Goal: Task Accomplishment & Management: Manage account settings

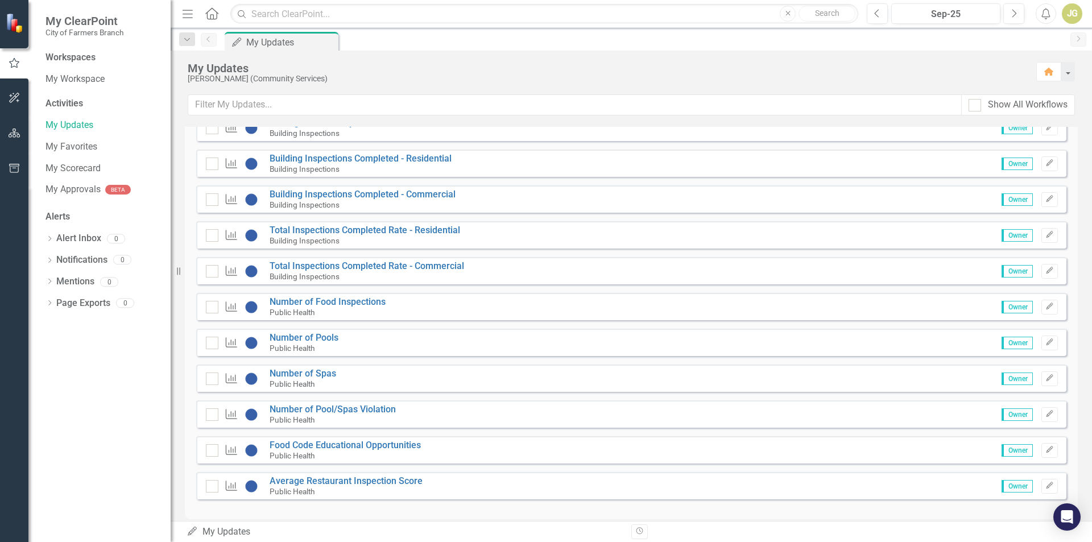
scroll to position [323, 0]
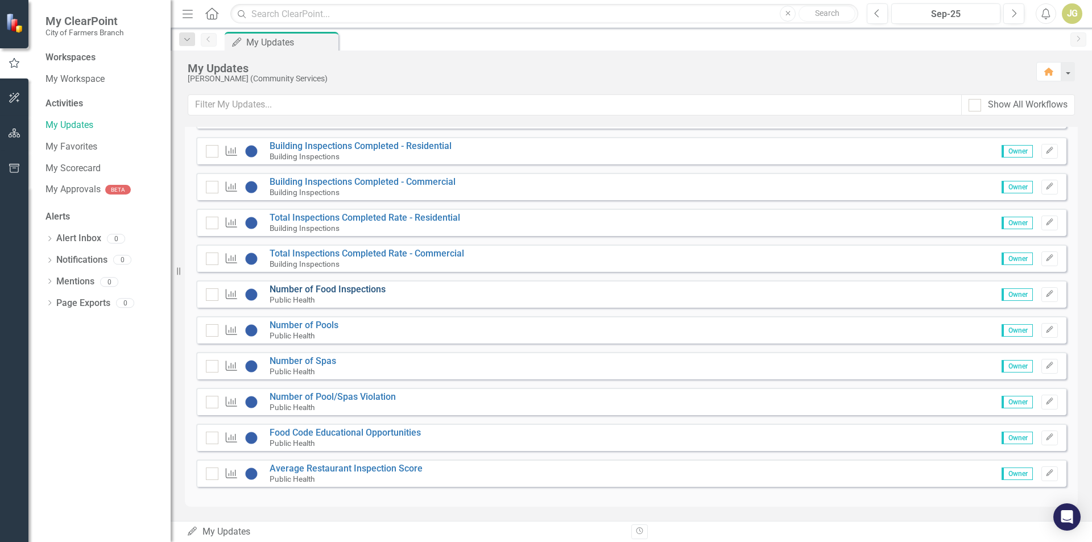
click at [373, 286] on link "Number of Food Inspections" at bounding box center [328, 289] width 116 height 11
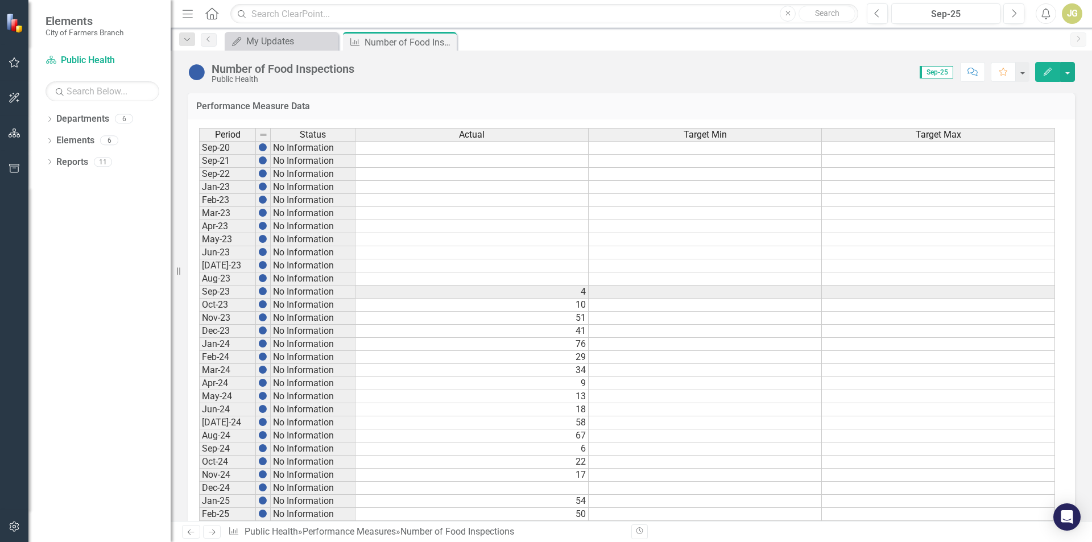
scroll to position [499, 0]
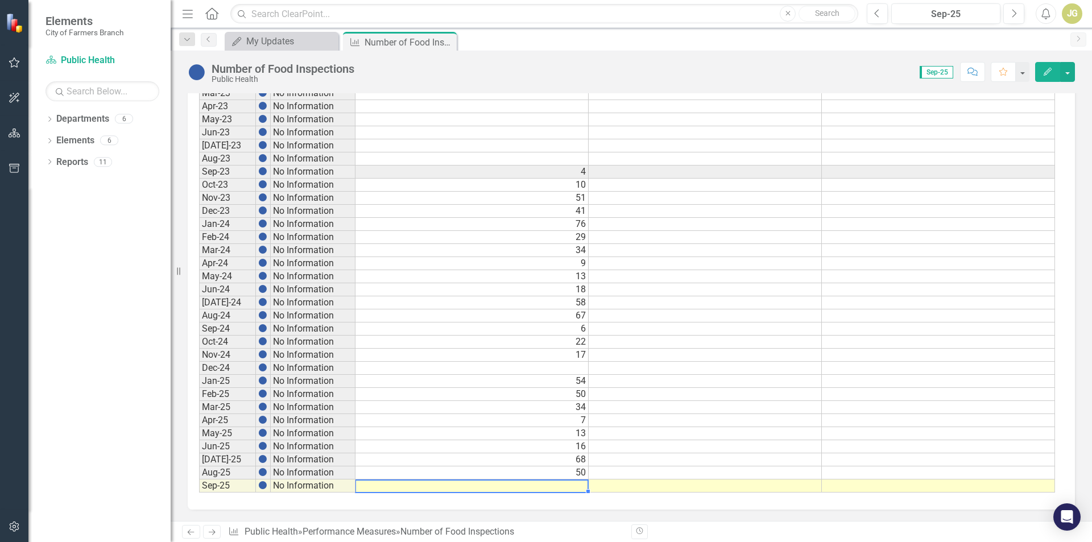
click at [199, 489] on div "Period Status Actual Target Min Target Max Sep-20 No Information Sep-21 No Info…" at bounding box center [199, 250] width 0 height 485
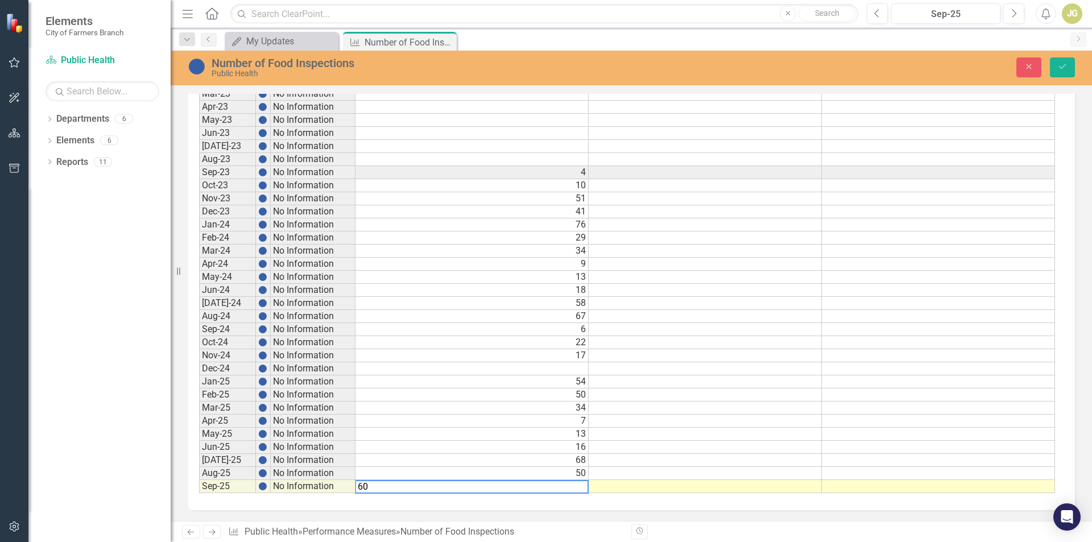
click at [565, 491] on textarea "60" at bounding box center [472, 487] width 234 height 14
type textarea "13"
click at [1063, 71] on icon "Save" at bounding box center [1062, 67] width 10 height 8
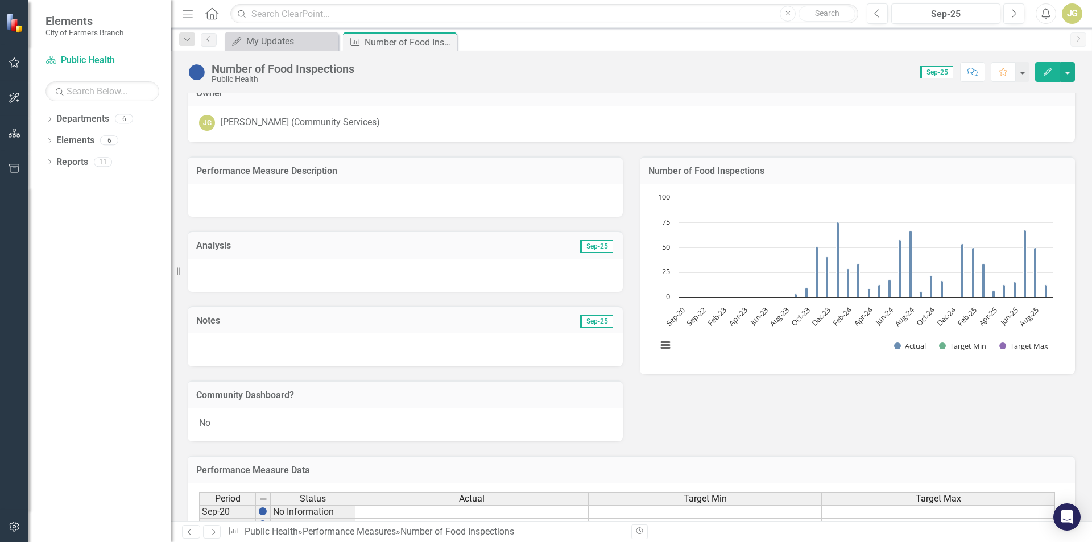
scroll to position [0, 0]
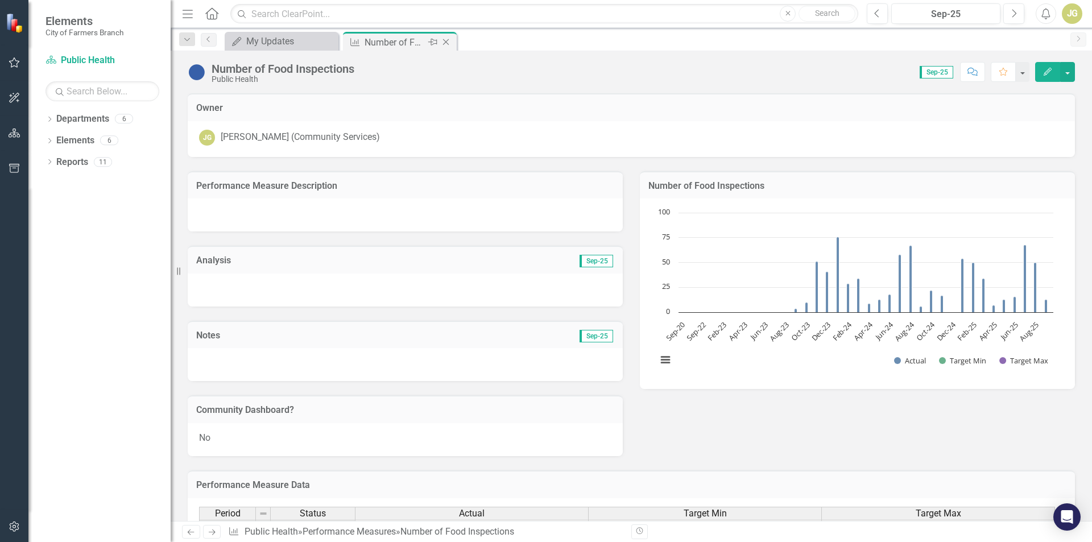
click at [446, 39] on icon "Close" at bounding box center [445, 42] width 11 height 9
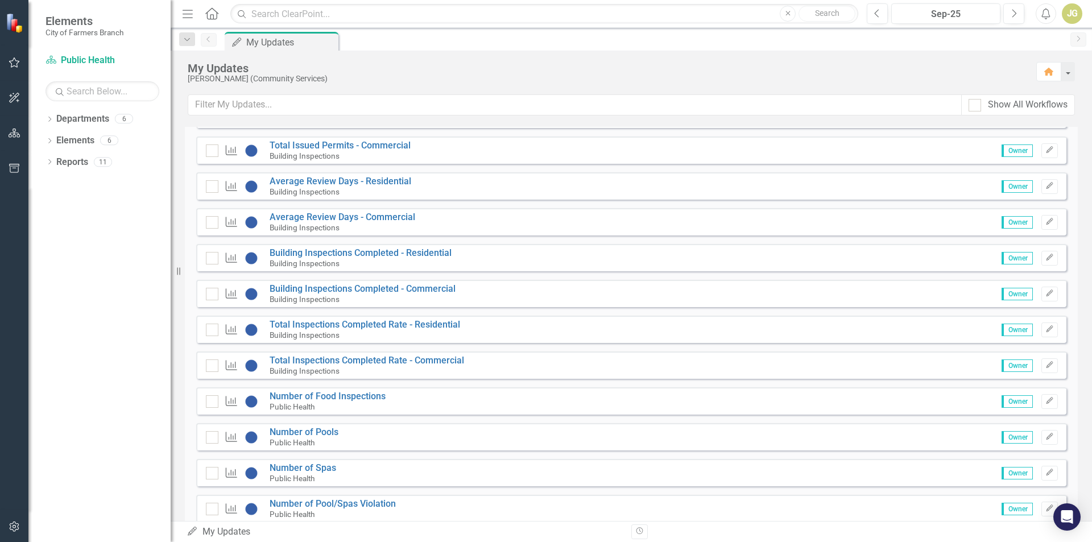
scroll to position [323, 0]
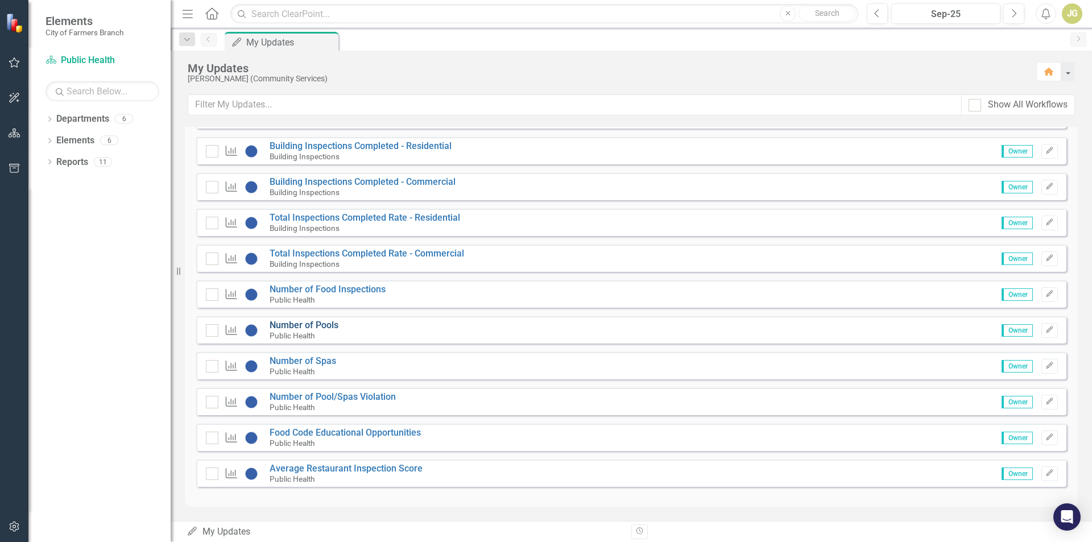
click at [307, 323] on link "Number of Pools" at bounding box center [304, 325] width 69 height 11
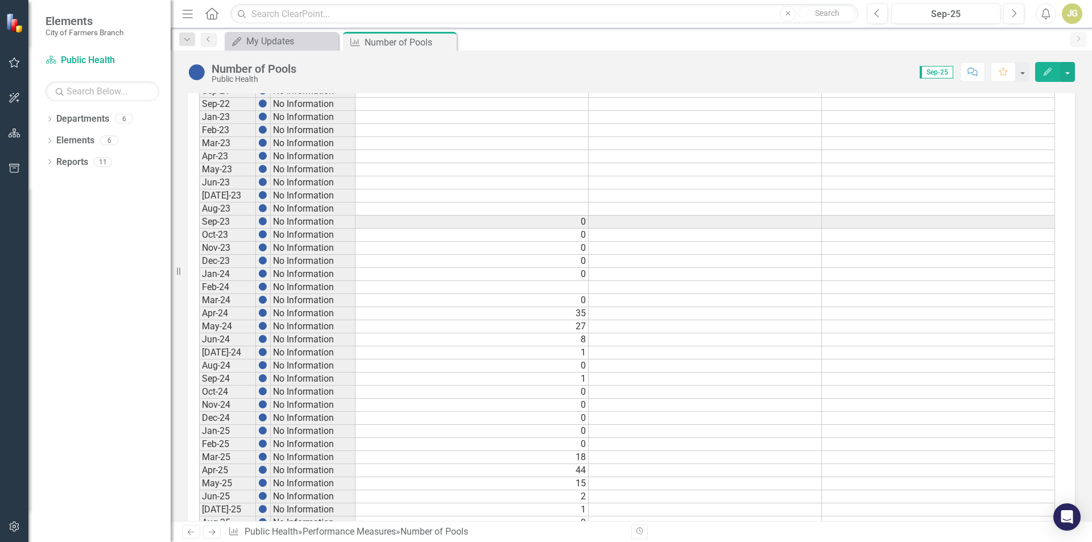
scroll to position [499, 0]
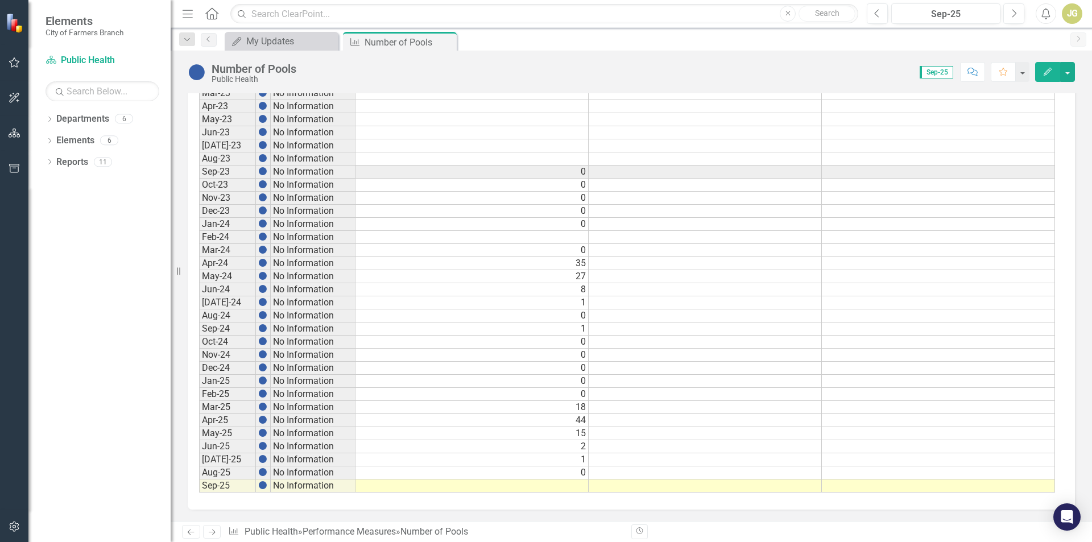
click at [531, 485] on td at bounding box center [472, 486] width 233 height 13
type textarea "0"
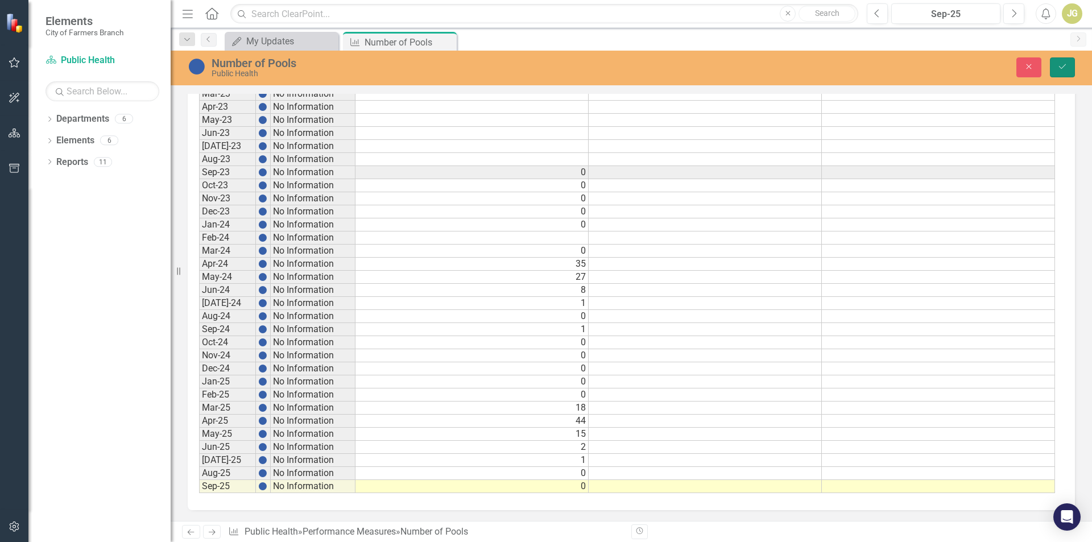
click at [1056, 63] on button "Save" at bounding box center [1062, 67] width 25 height 20
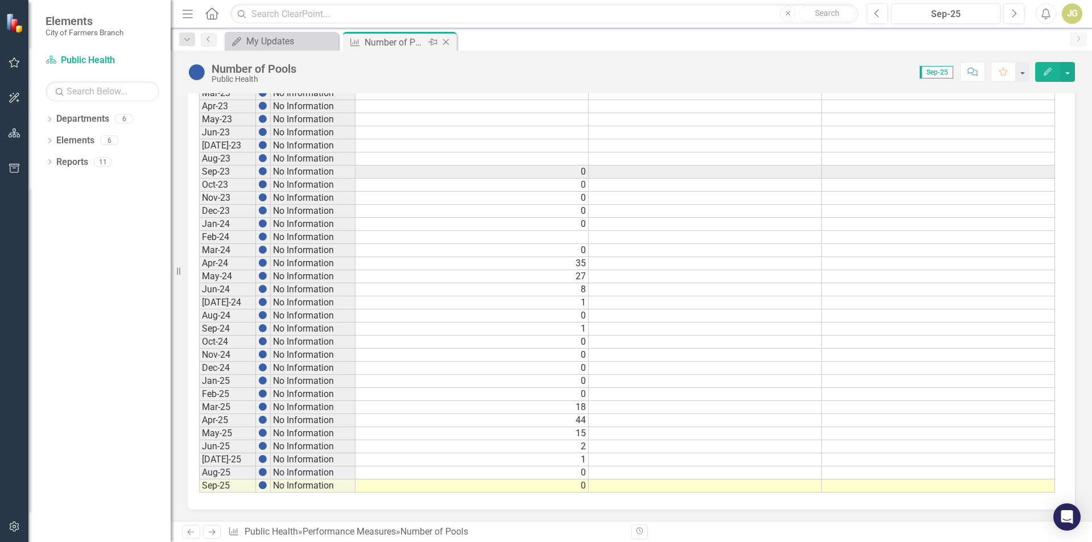
click at [447, 43] on icon at bounding box center [446, 42] width 6 height 6
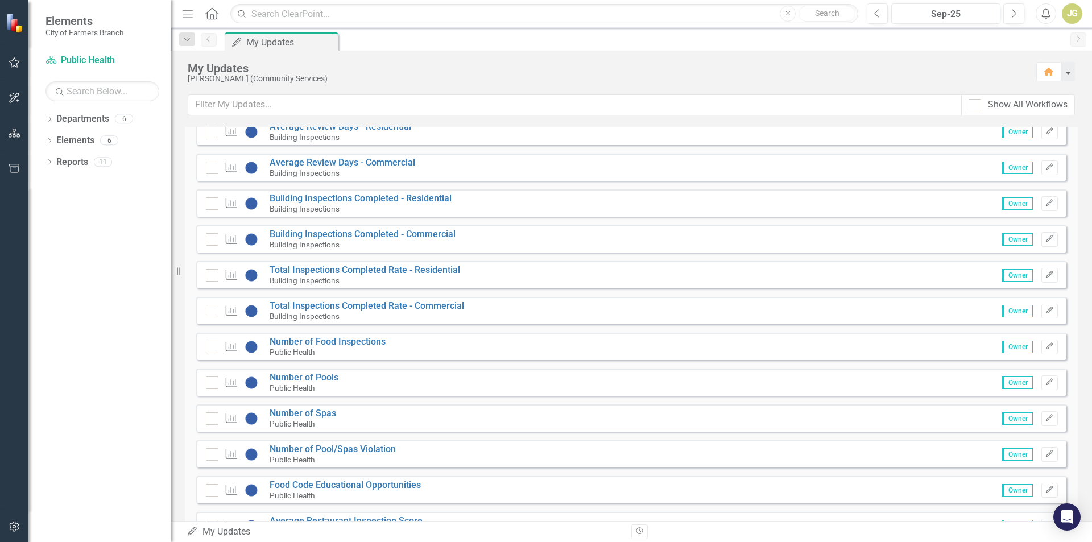
scroll to position [323, 0]
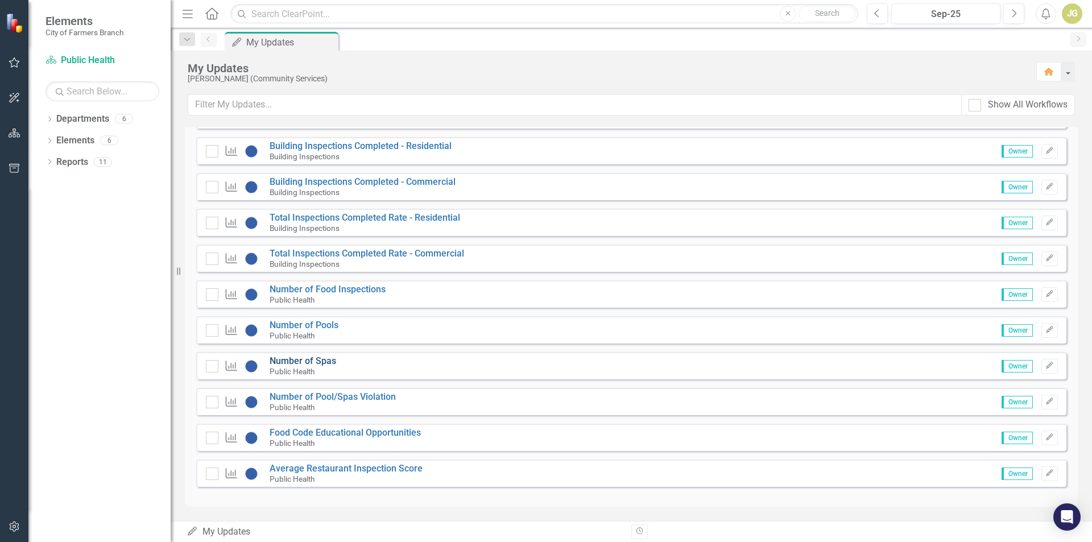
click at [330, 364] on link "Number of Spas" at bounding box center [303, 361] width 67 height 11
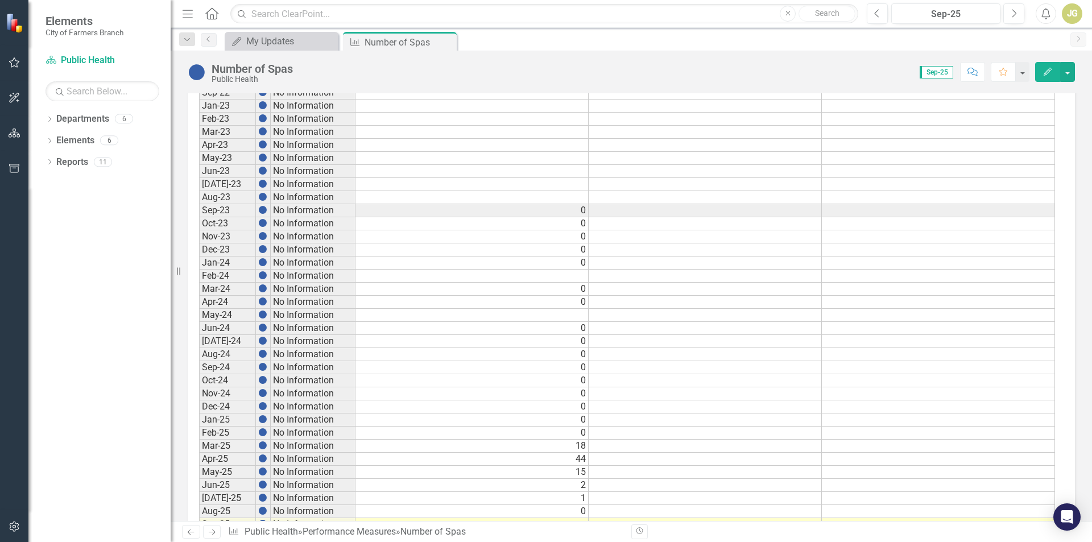
scroll to position [499, 0]
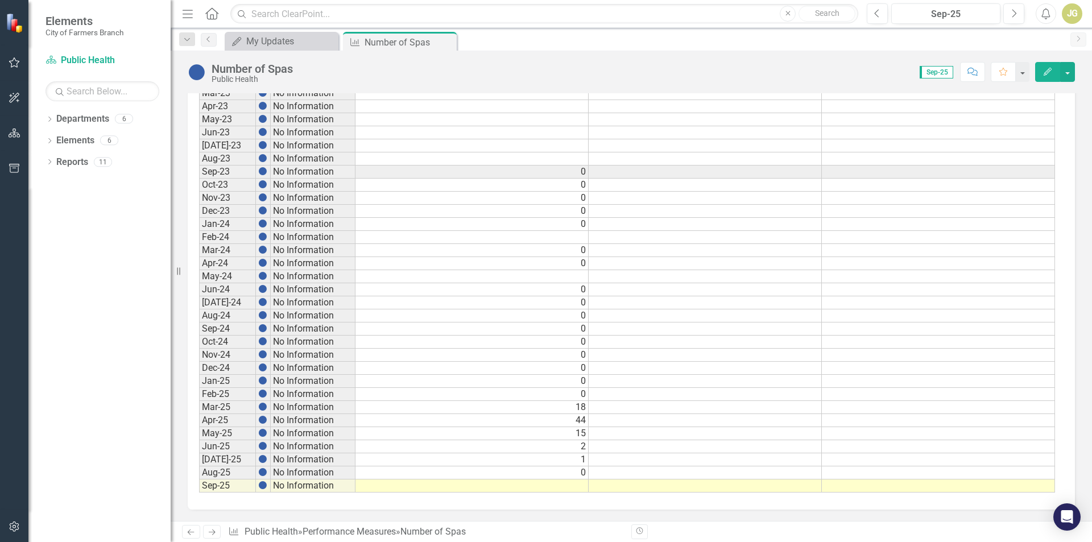
click at [199, 480] on div "Period Status Actual Target Min Target Max Sep-20 No Information Sep-21 No Info…" at bounding box center [199, 250] width 0 height 485
type textarea "0"
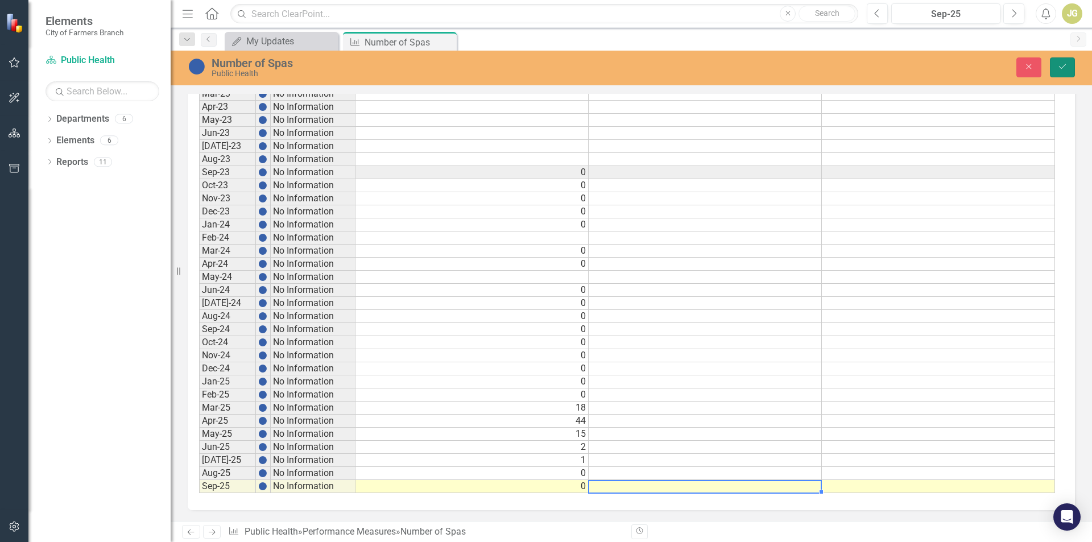
click at [1052, 63] on button "Save" at bounding box center [1062, 67] width 25 height 20
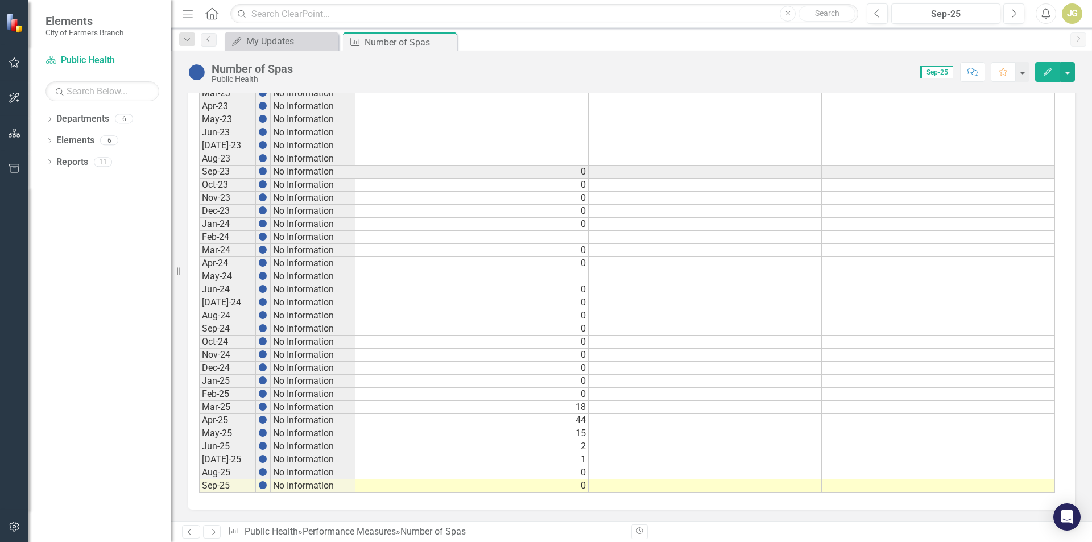
click at [0, 0] on icon "Close" at bounding box center [0, 0] width 0 height 0
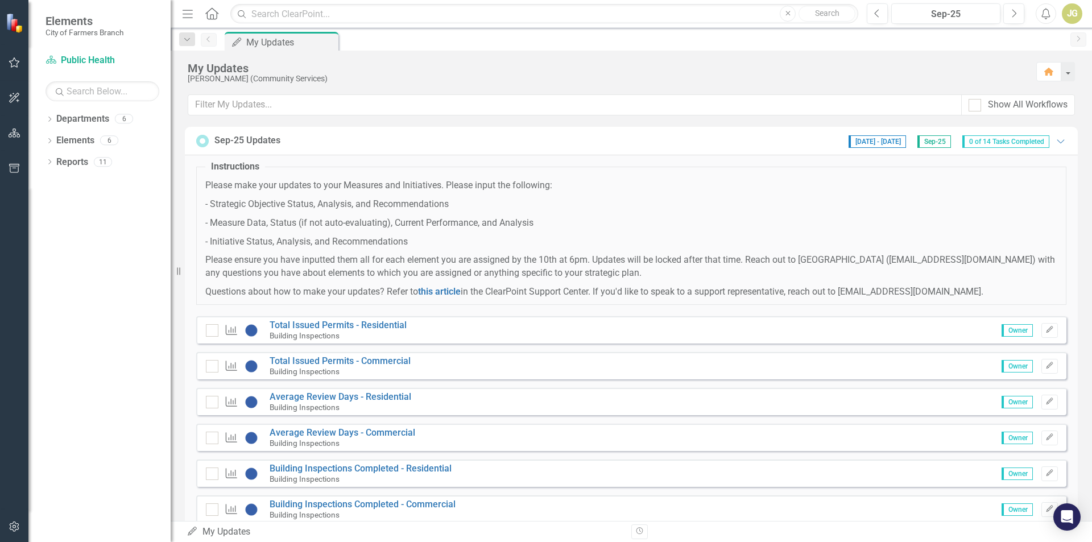
scroll to position [323, 0]
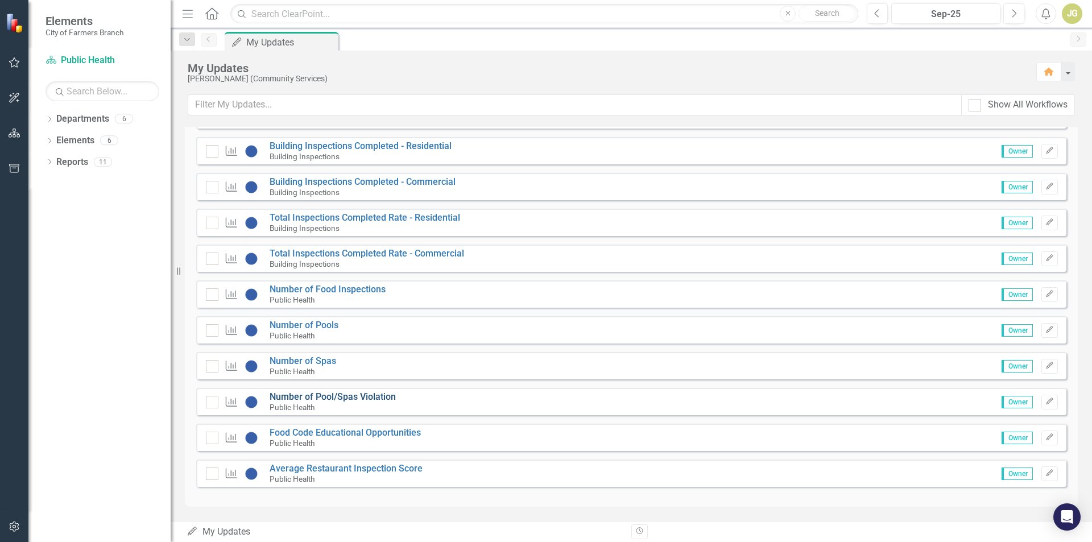
click at [358, 397] on link "Number of Pool/Spas Violation" at bounding box center [333, 396] width 126 height 11
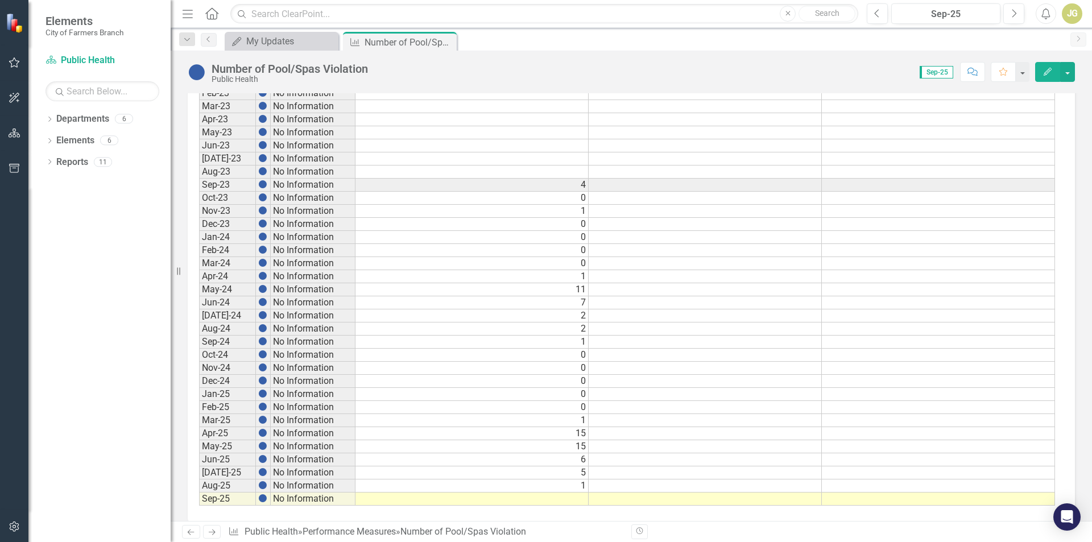
scroll to position [499, 0]
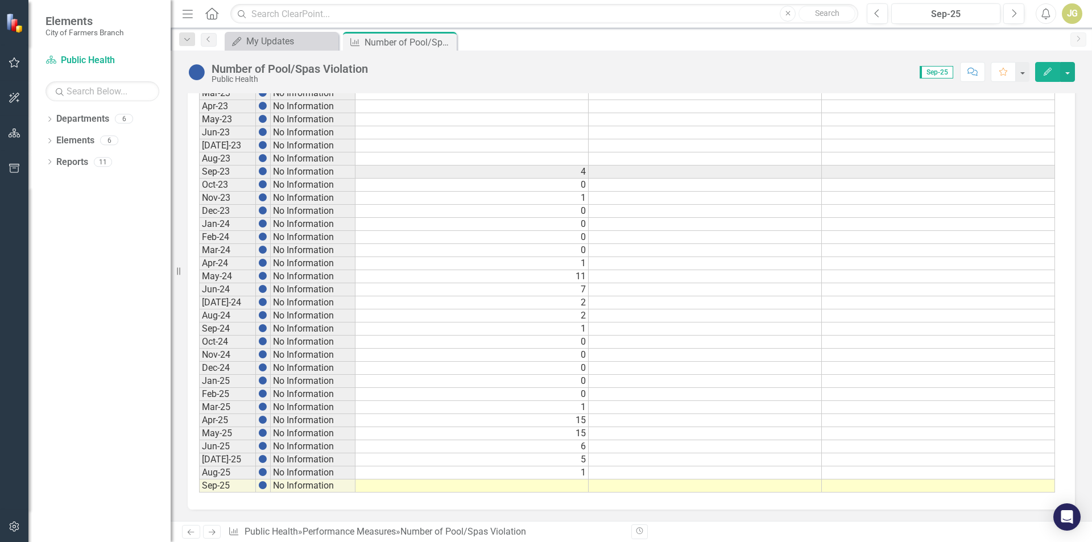
click at [576, 482] on td at bounding box center [472, 486] width 233 height 13
type textarea "0"
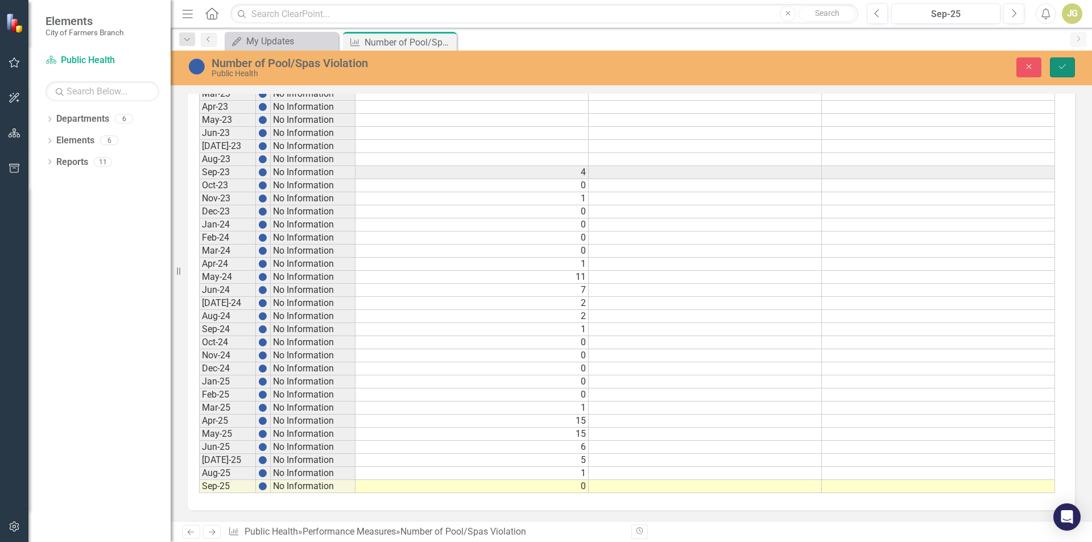
click at [1069, 62] on button "Save" at bounding box center [1062, 67] width 25 height 20
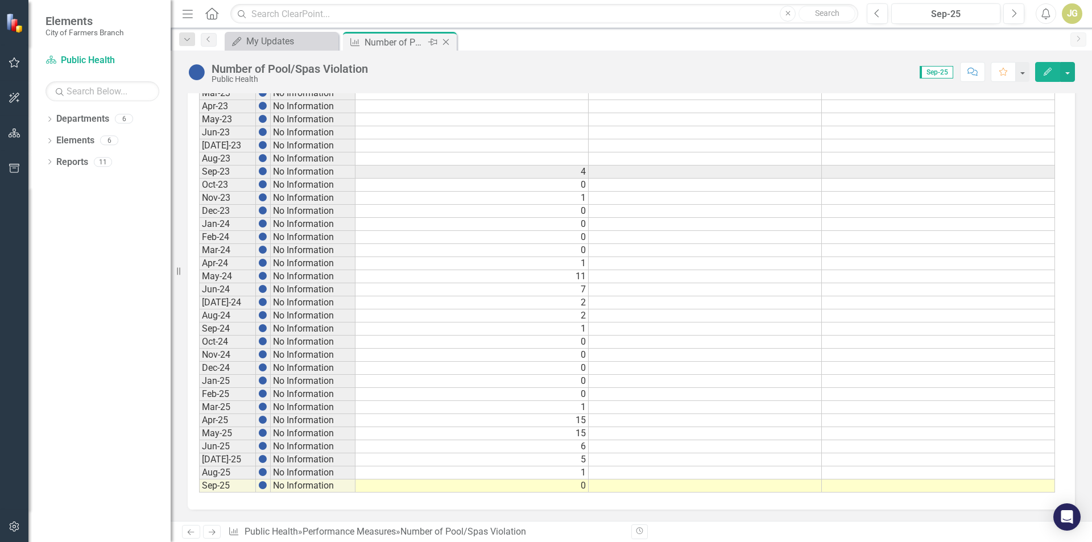
click at [450, 40] on icon "Close" at bounding box center [445, 42] width 11 height 9
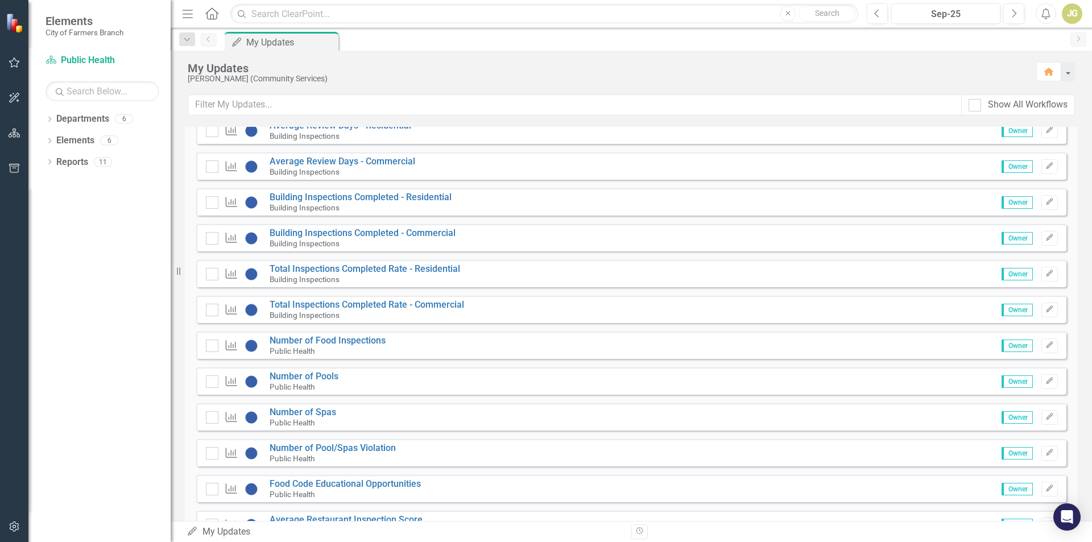
scroll to position [323, 0]
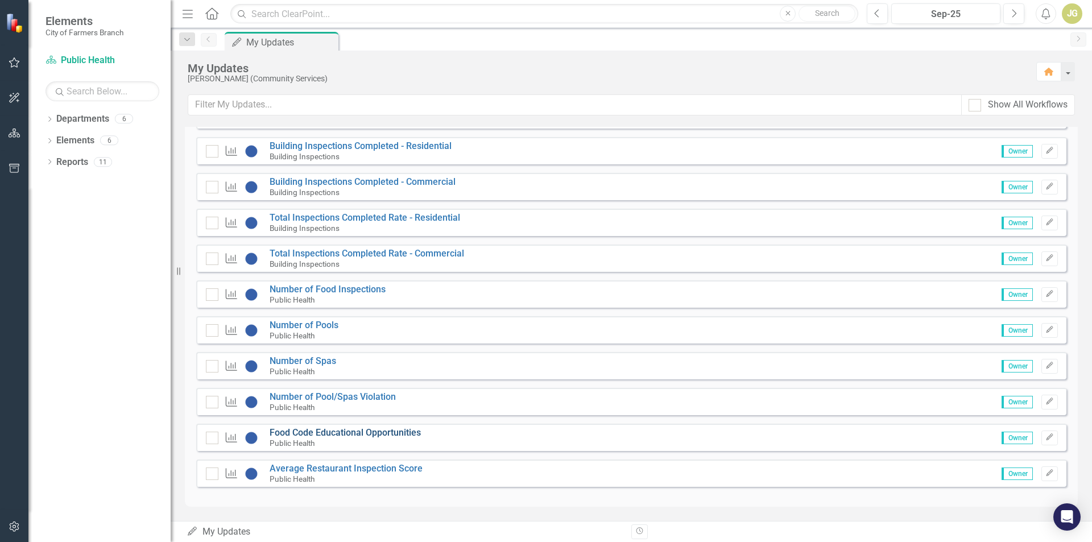
click at [359, 433] on link "Food Code Educational Opportunities" at bounding box center [345, 432] width 151 height 11
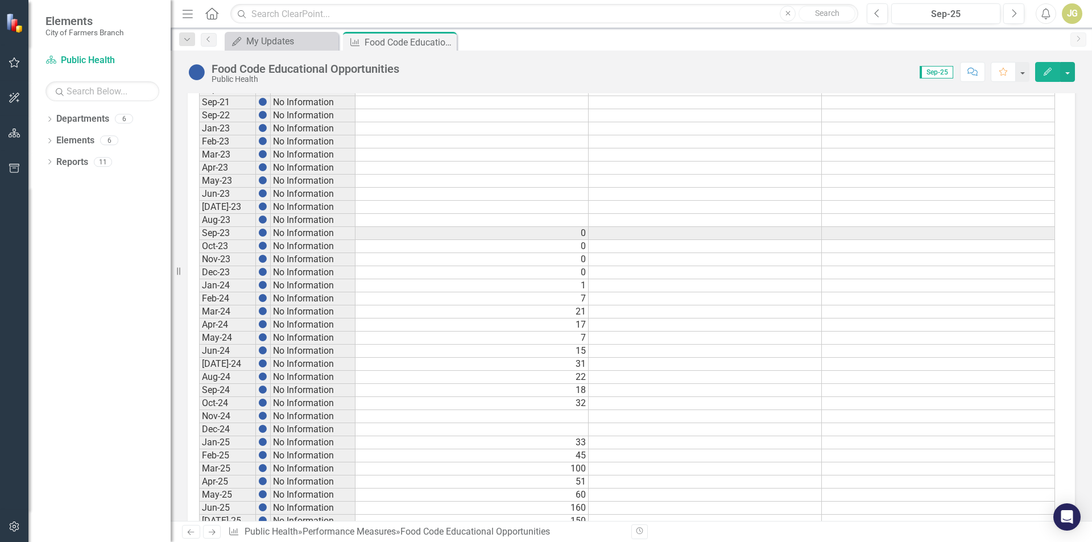
scroll to position [499, 0]
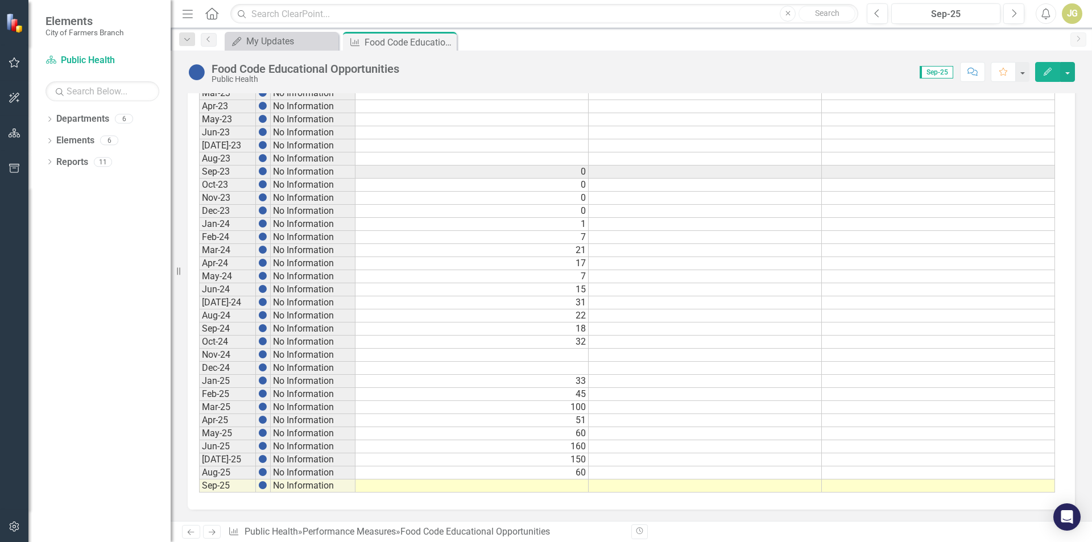
click at [567, 487] on td at bounding box center [472, 486] width 233 height 13
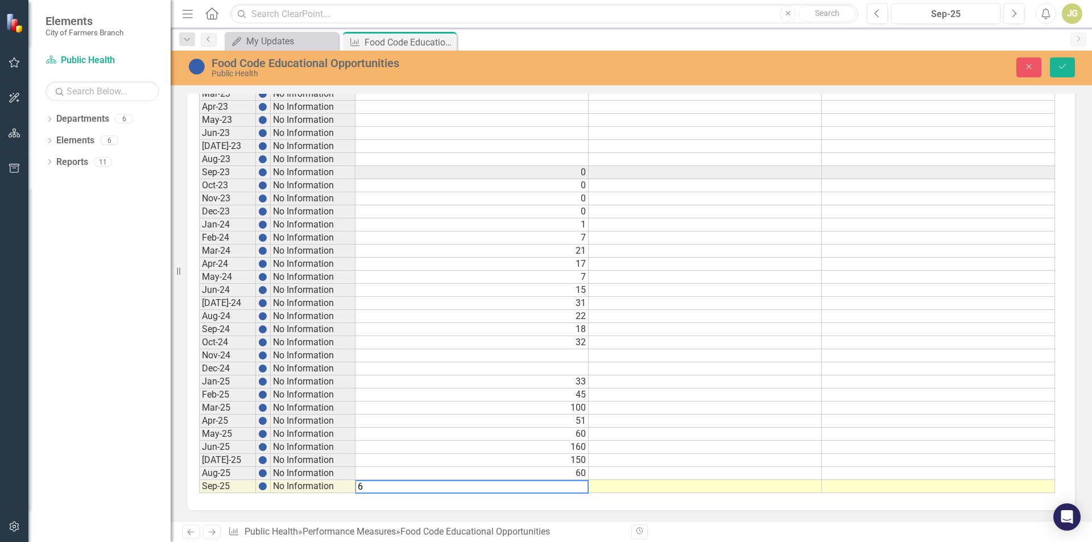
type textarea "60"
click at [1058, 61] on button "Save" at bounding box center [1062, 67] width 25 height 20
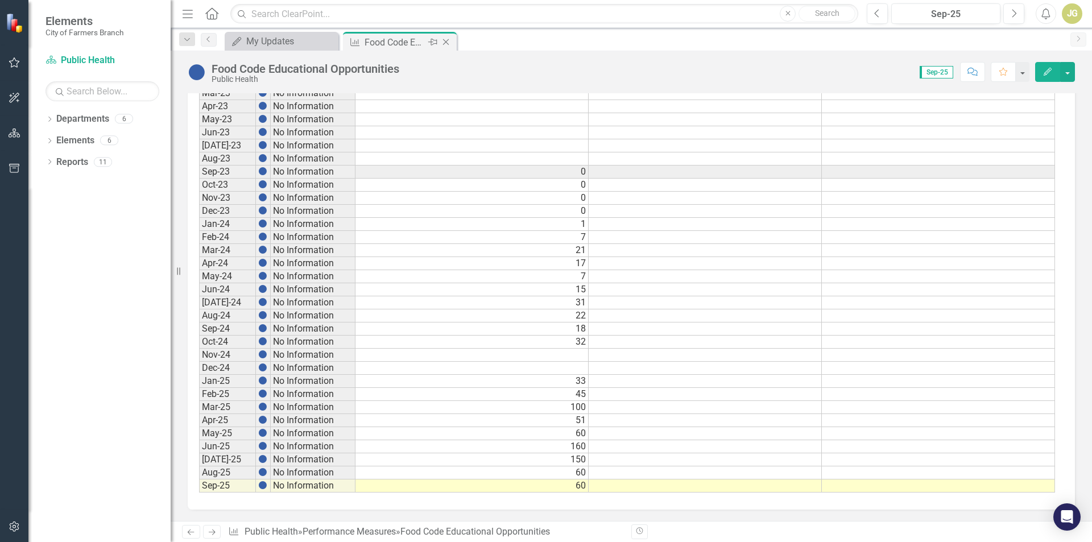
click at [449, 42] on icon "Close" at bounding box center [445, 42] width 11 height 9
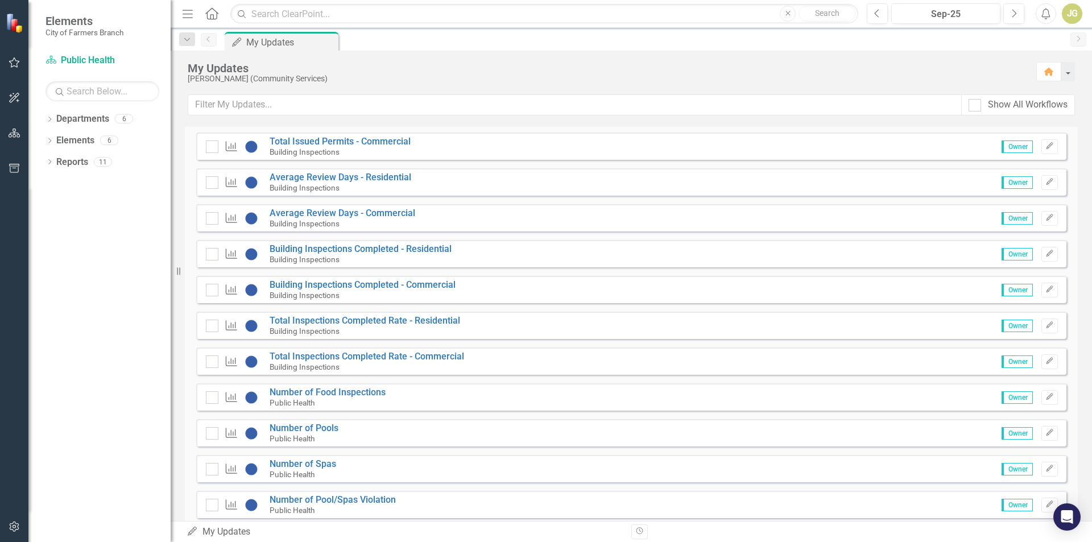
scroll to position [323, 0]
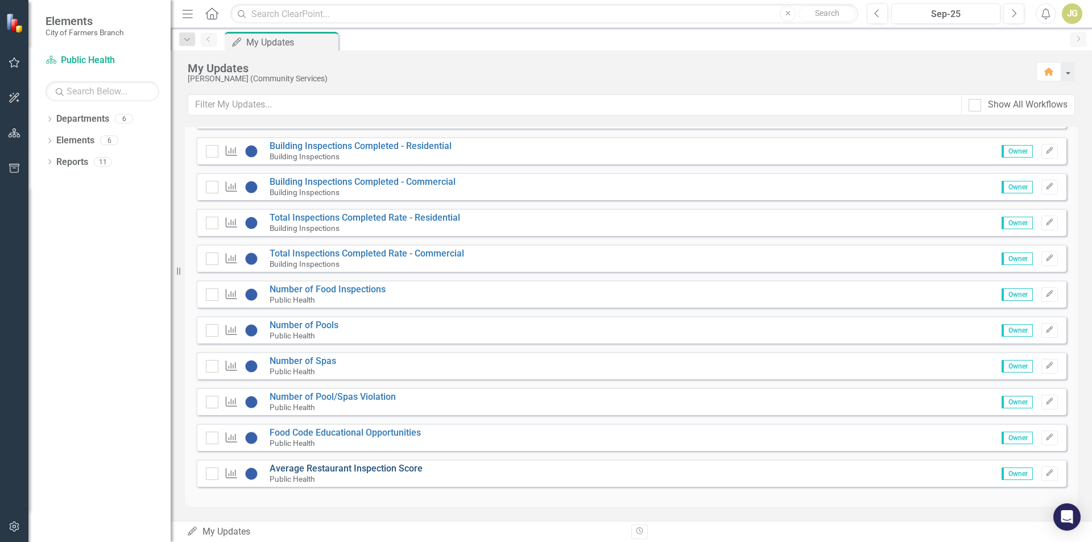
click at [383, 473] on link "Average Restaurant Inspection Score" at bounding box center [346, 468] width 153 height 11
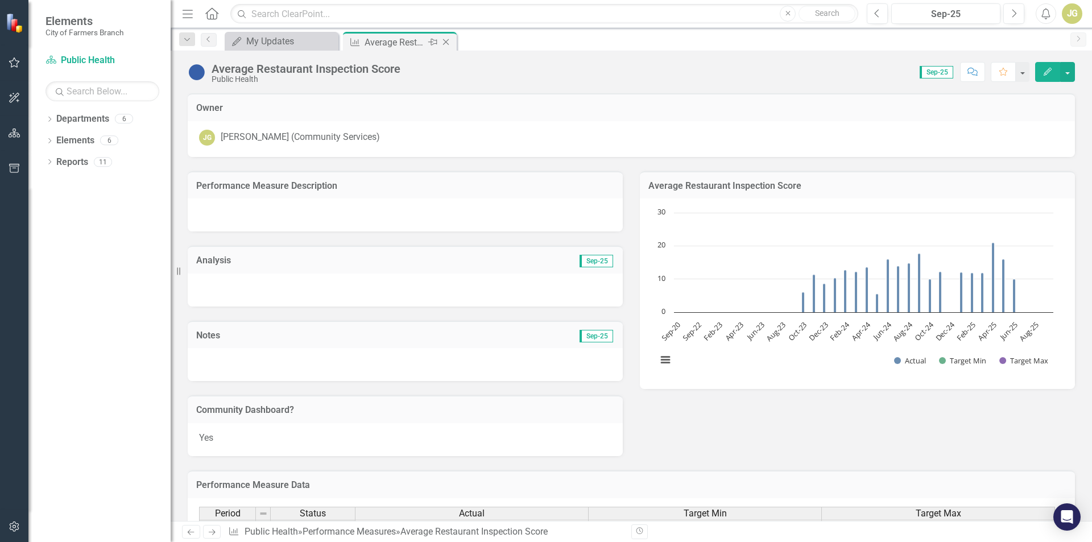
click at [446, 38] on icon "Close" at bounding box center [445, 42] width 11 height 9
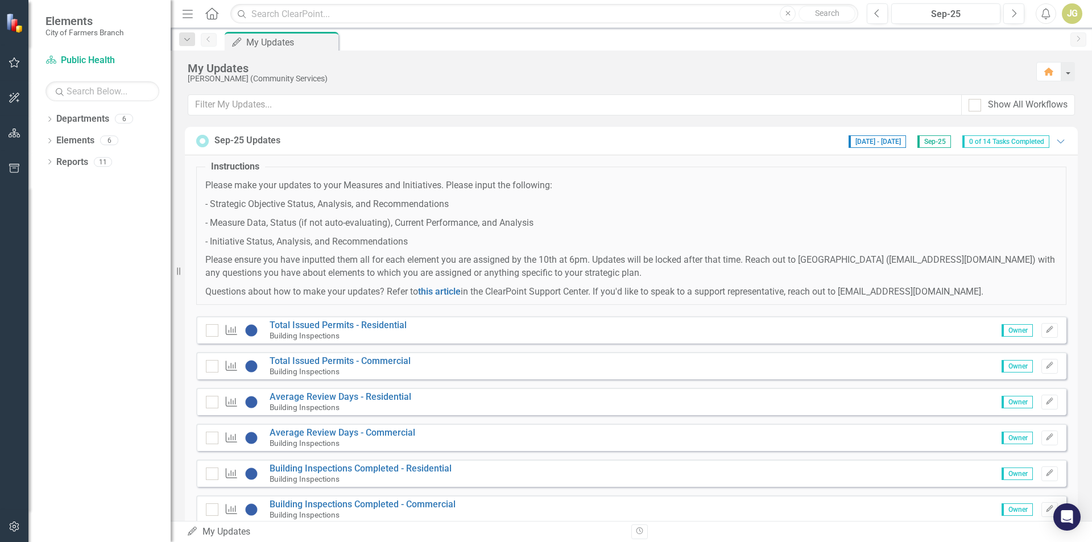
click at [989, 146] on span "0 of 14 Tasks Completed" at bounding box center [1005, 141] width 87 height 13
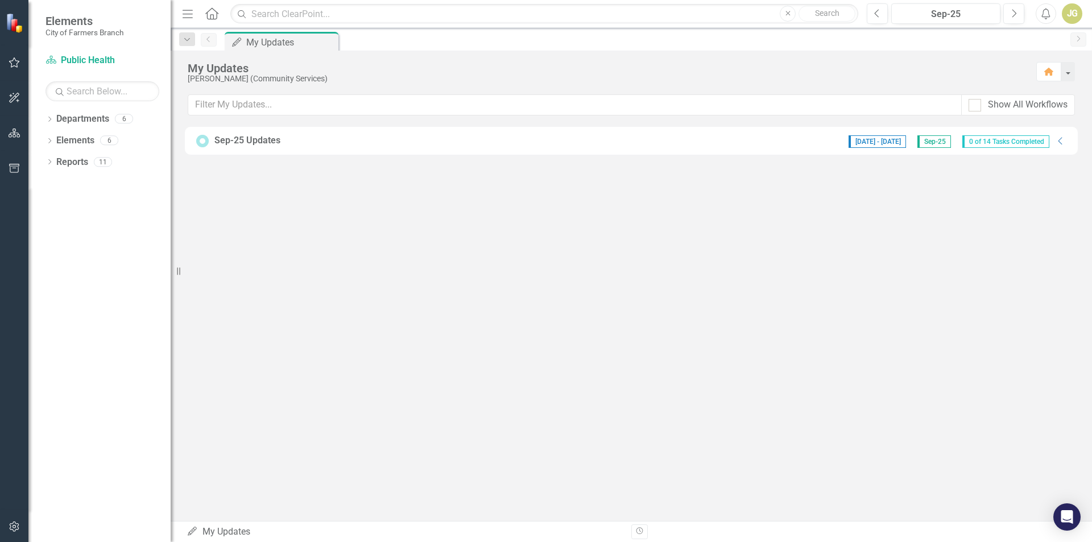
click at [994, 139] on span "0 of 14 Tasks Completed" at bounding box center [1005, 141] width 87 height 13
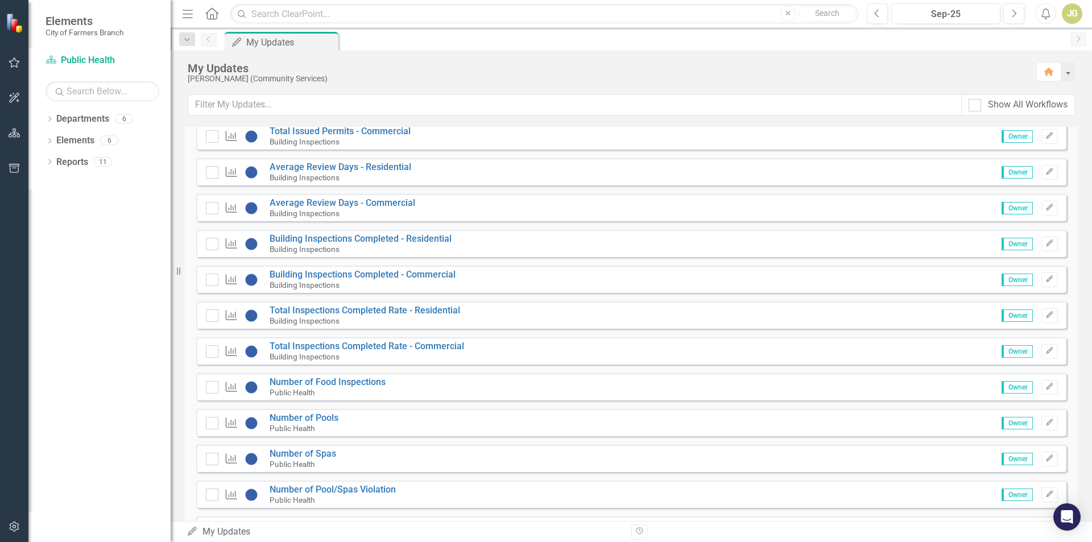
scroll to position [323, 0]
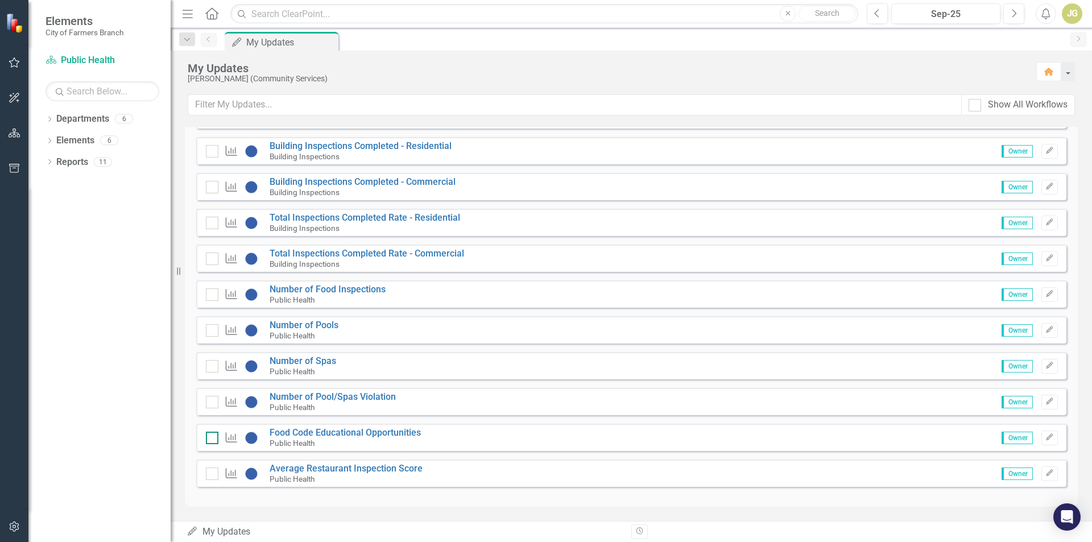
click at [214, 440] on div at bounding box center [212, 438] width 13 height 13
click at [213, 439] on input "checkbox" at bounding box center [209, 435] width 7 height 7
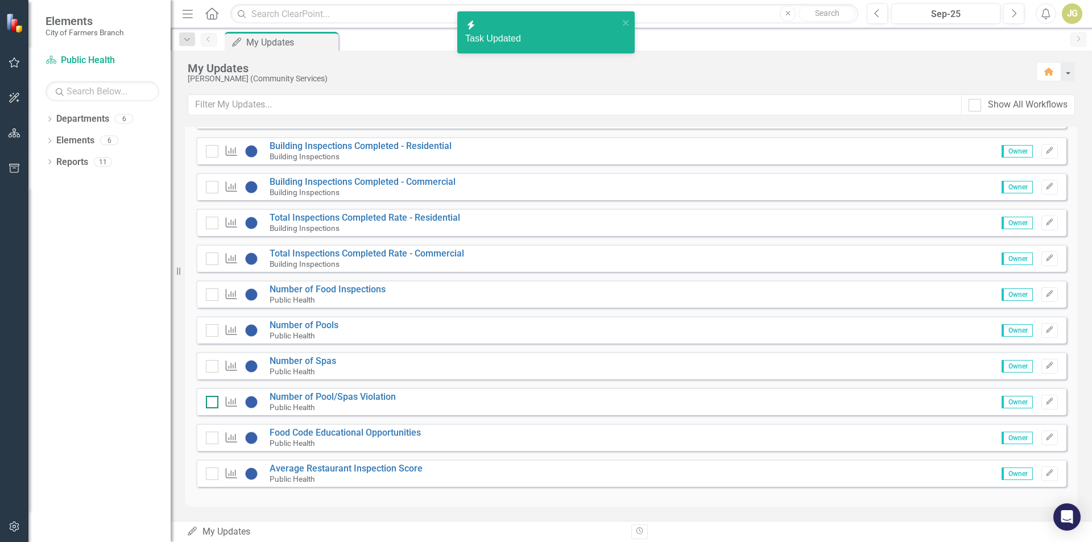
checkbox input "true"
click at [210, 403] on input "checkbox" at bounding box center [209, 399] width 7 height 7
checkbox input "true"
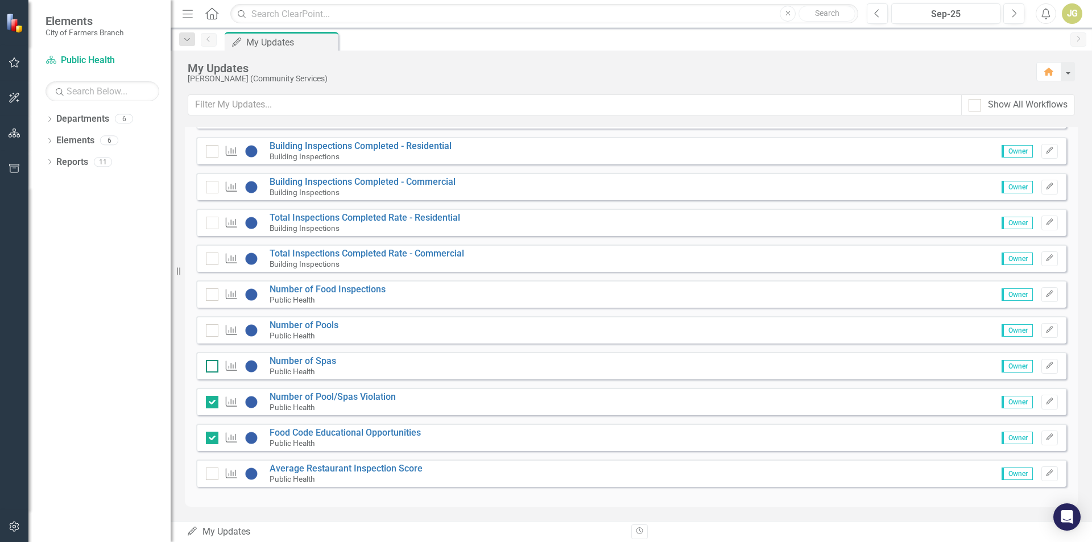
click at [210, 372] on div at bounding box center [212, 366] width 13 height 13
click at [210, 367] on input "checkbox" at bounding box center [209, 363] width 7 height 7
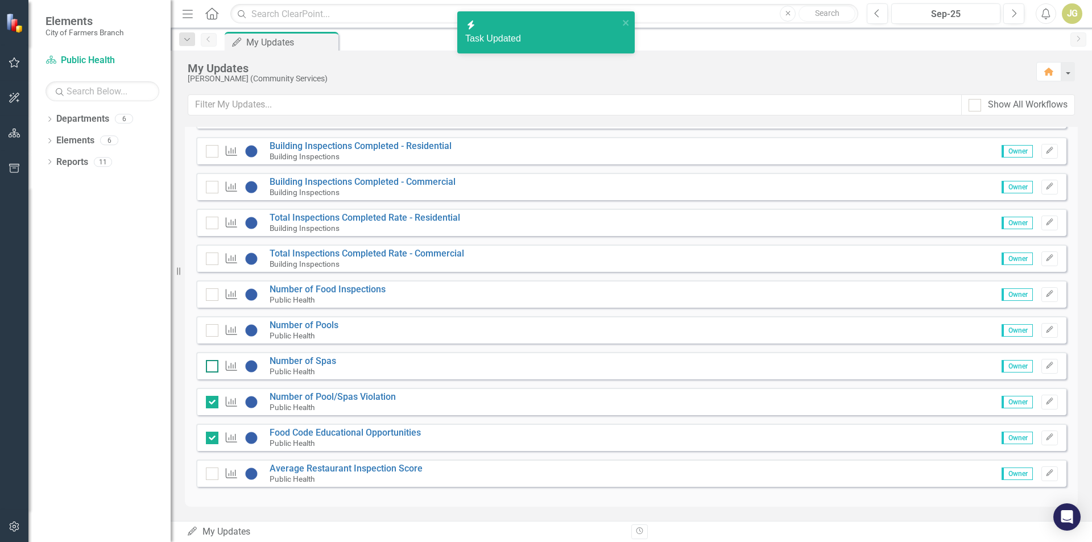
checkbox input "true"
click at [205, 332] on div "Performance Measure Number of Pools Public Health Owner Edit" at bounding box center [631, 329] width 870 height 27
click at [209, 329] on input "checkbox" at bounding box center [209, 327] width 7 height 7
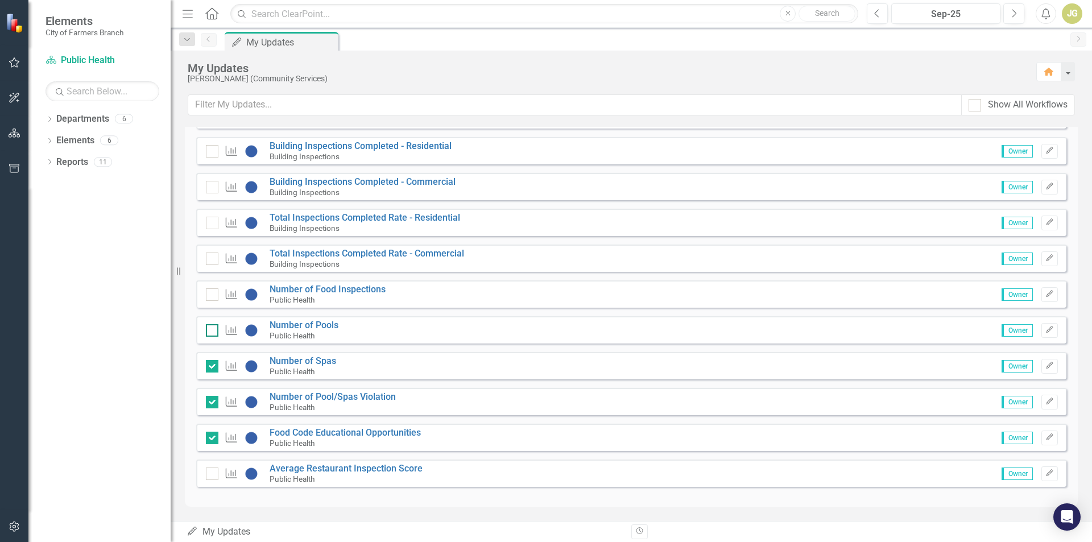
checkbox input "true"
click at [214, 295] on div at bounding box center [212, 294] width 13 height 13
click at [213, 295] on input "checkbox" at bounding box center [209, 291] width 7 height 7
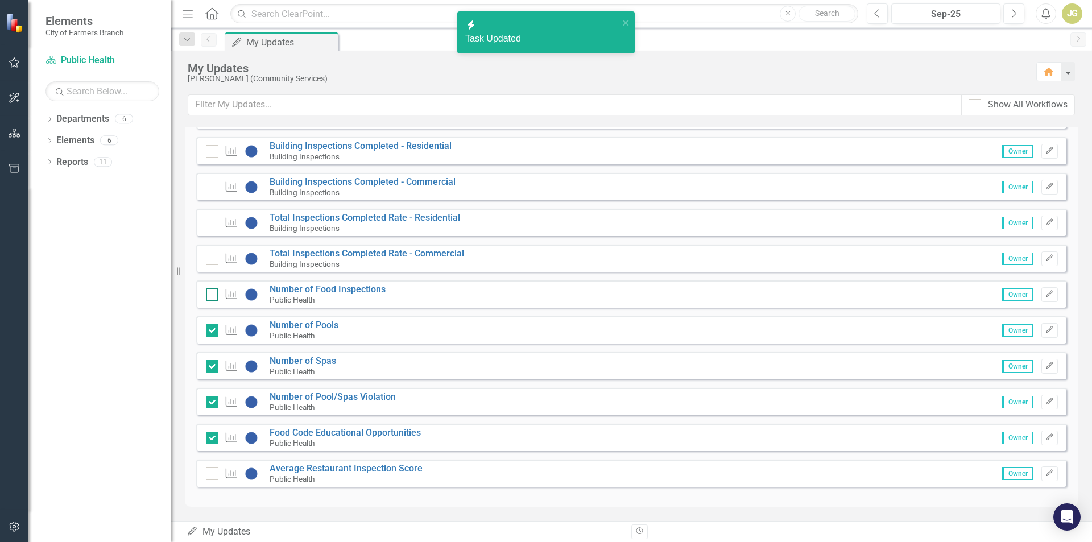
checkbox input "true"
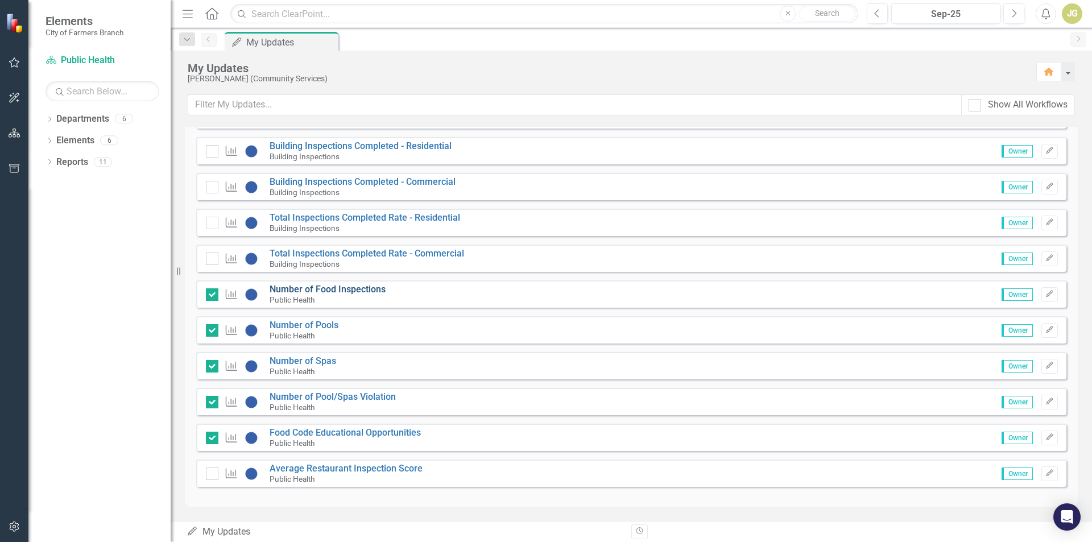
click at [320, 290] on link "Number of Food Inspections" at bounding box center [328, 289] width 116 height 11
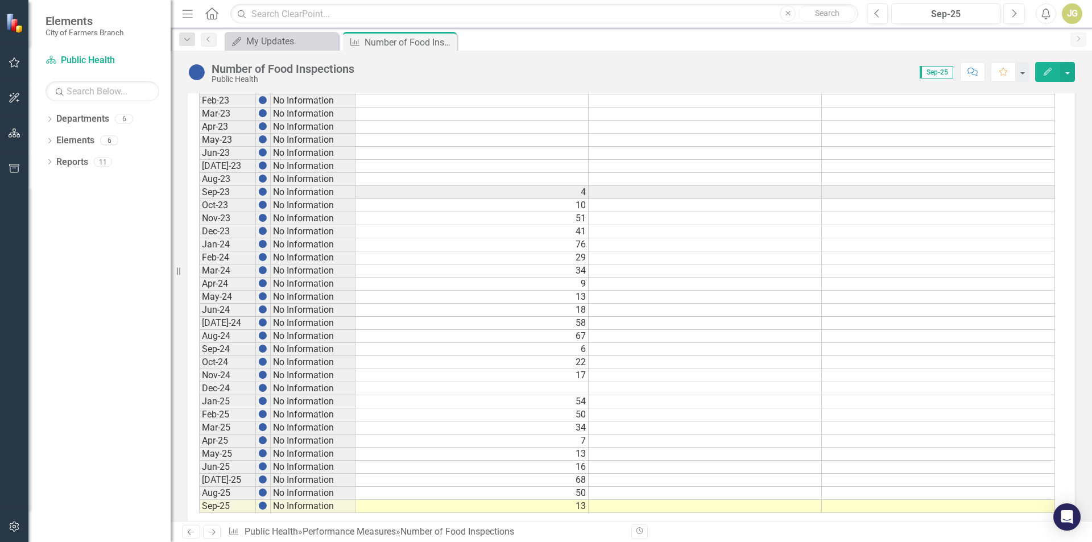
scroll to position [499, 0]
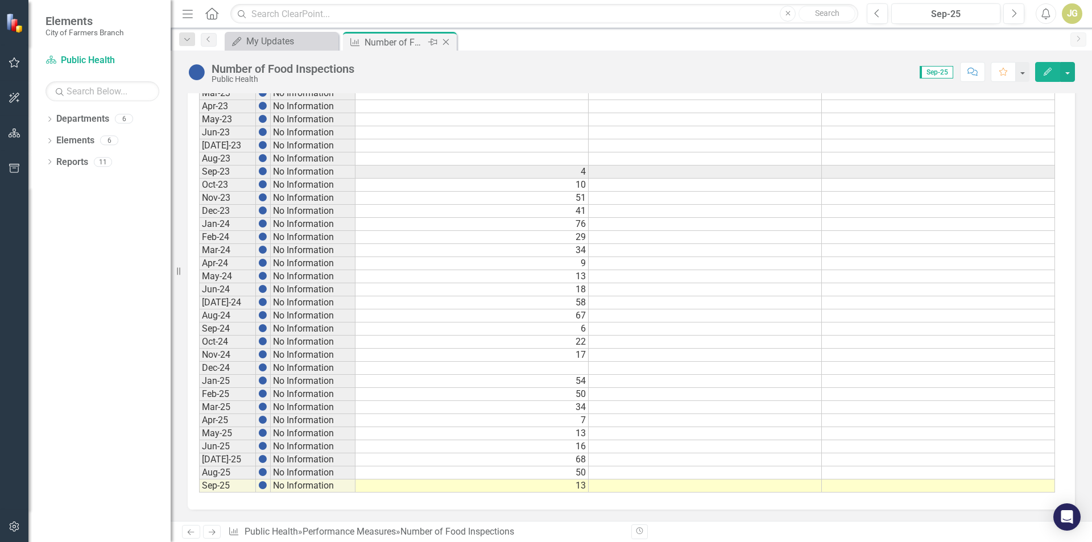
click at [445, 42] on icon "Close" at bounding box center [445, 42] width 11 height 9
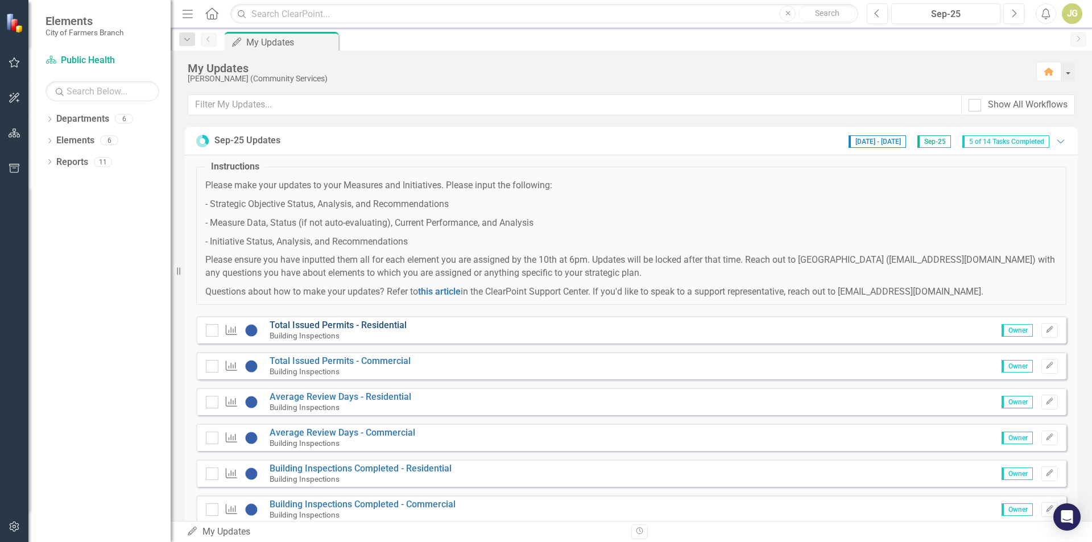
click at [311, 324] on link "Total Issued Permits - Residential" at bounding box center [338, 325] width 137 height 11
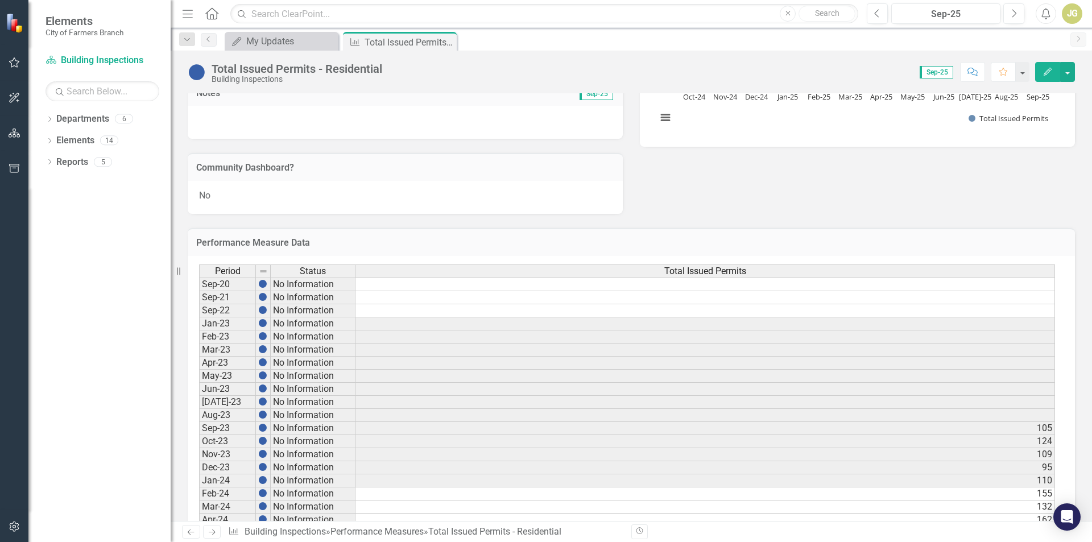
scroll to position [499, 0]
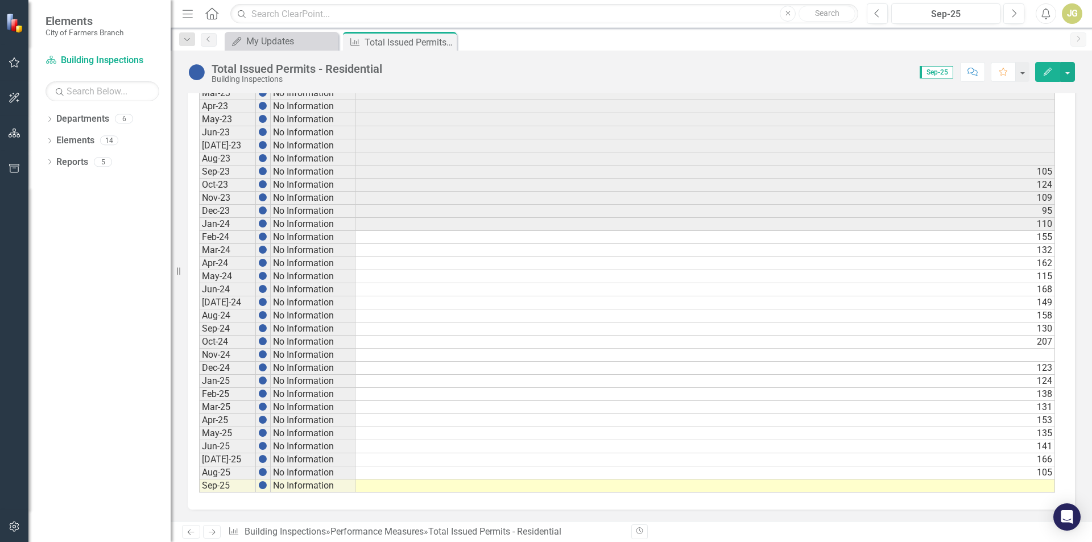
click at [1039, 488] on td at bounding box center [706, 486] width 700 height 13
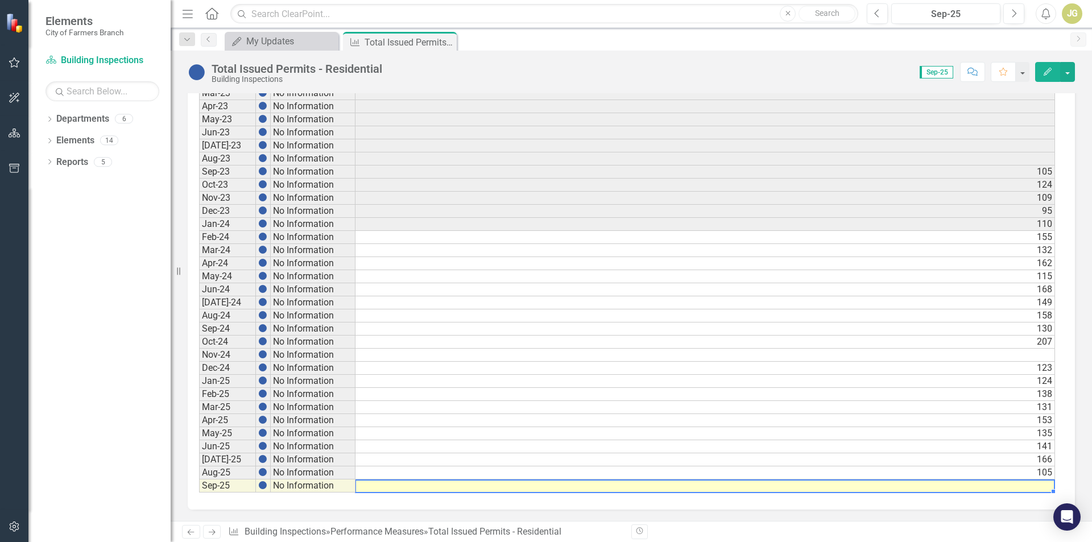
click at [1039, 487] on td at bounding box center [706, 486] width 700 height 13
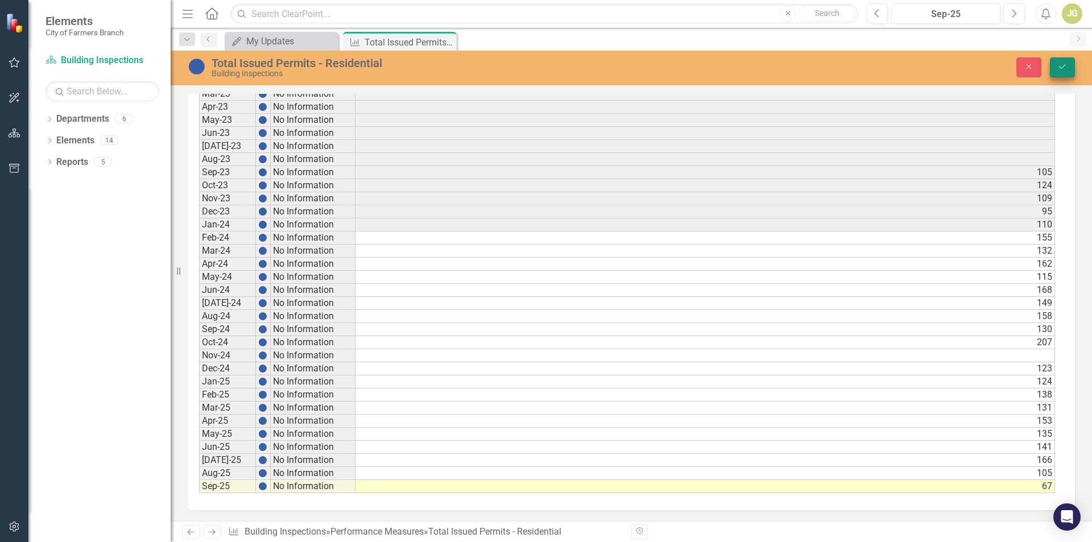
type textarea "67"
click at [1067, 65] on icon "Save" at bounding box center [1062, 67] width 10 height 8
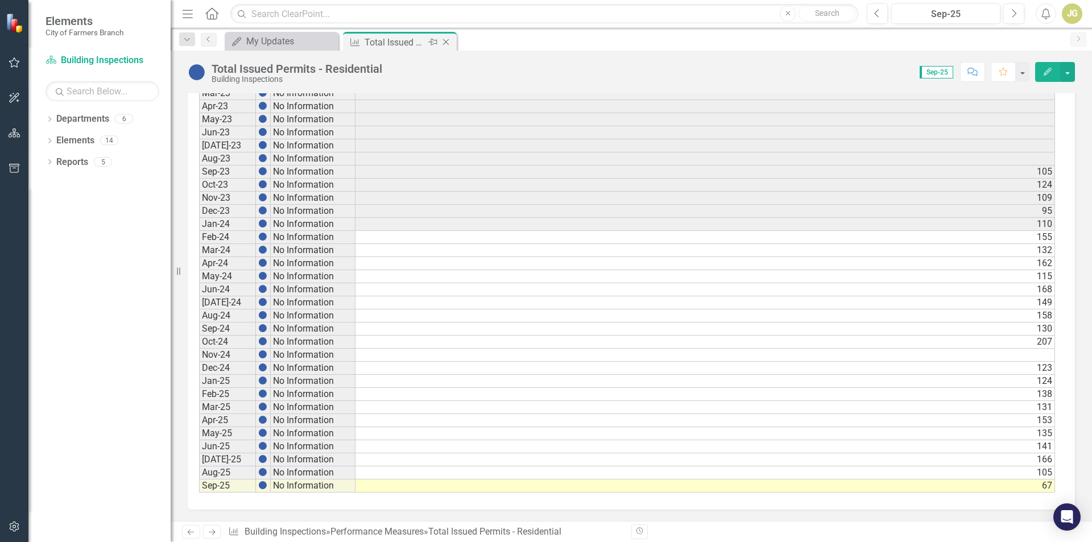
click at [444, 40] on icon at bounding box center [446, 42] width 6 height 6
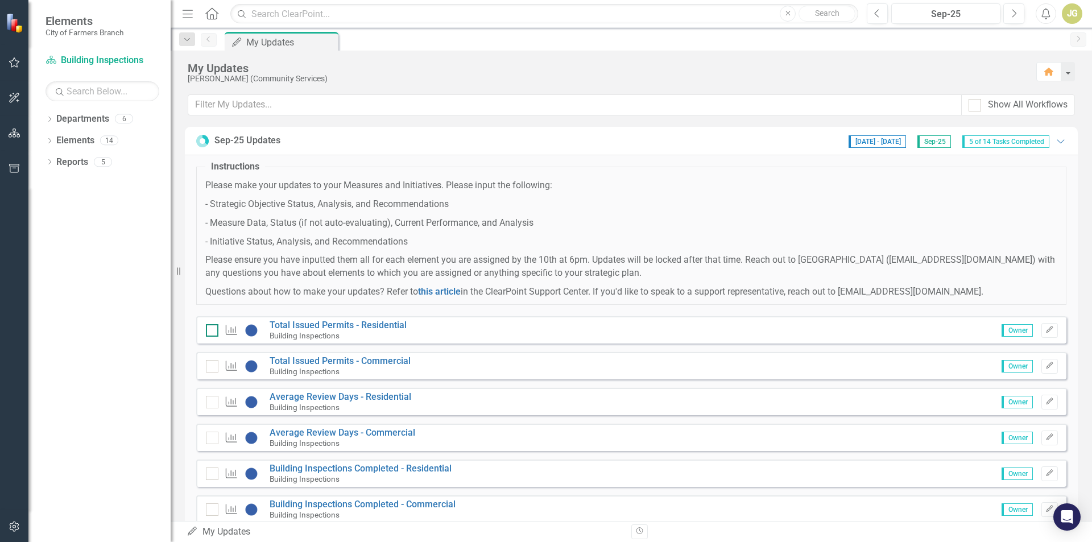
click at [214, 329] on div at bounding box center [212, 330] width 13 height 13
click at [213, 329] on input "checkbox" at bounding box center [209, 327] width 7 height 7
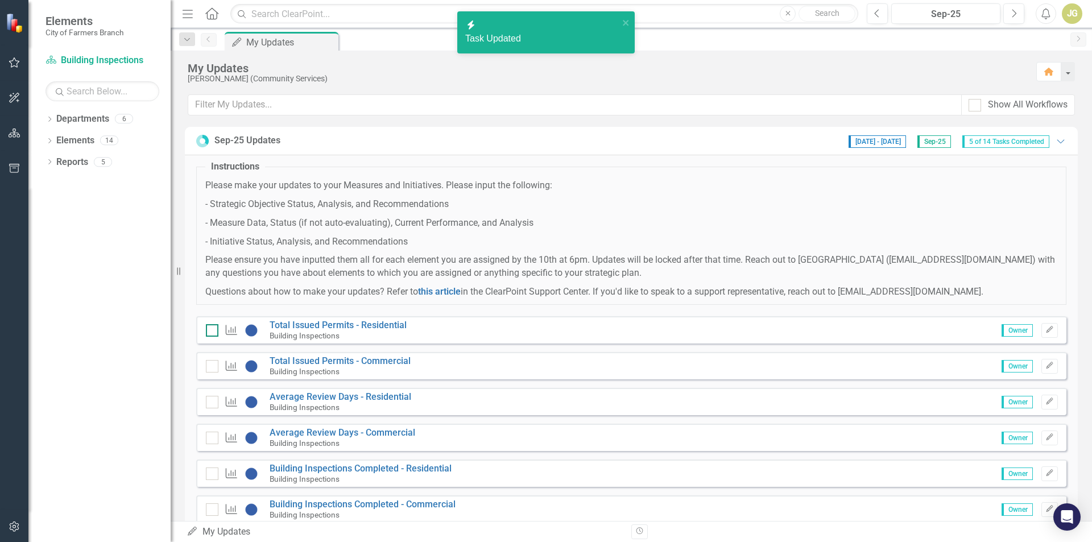
checkbox input "true"
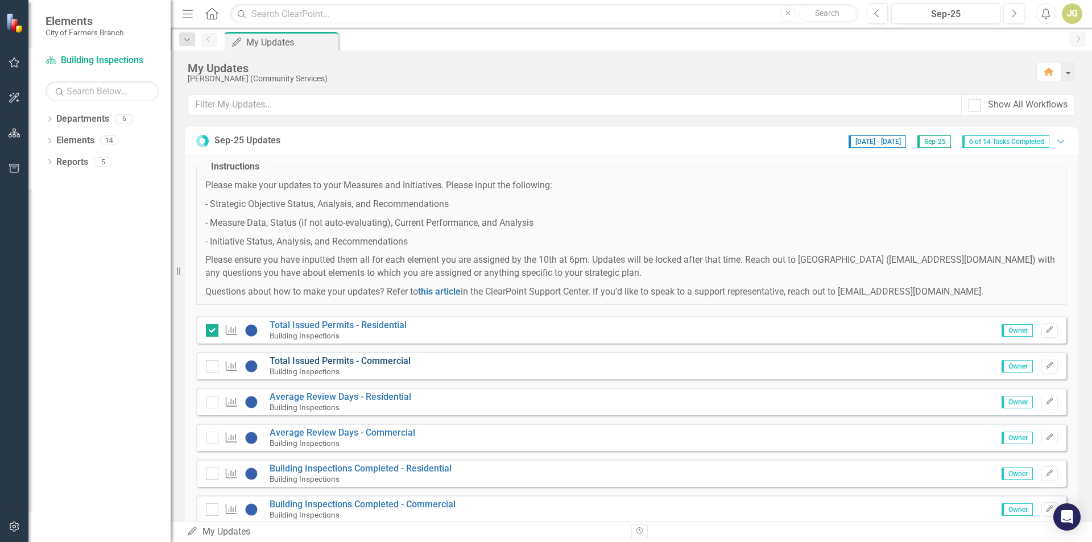
click at [357, 361] on link "Total Issued Permits - Commercial" at bounding box center [340, 361] width 141 height 11
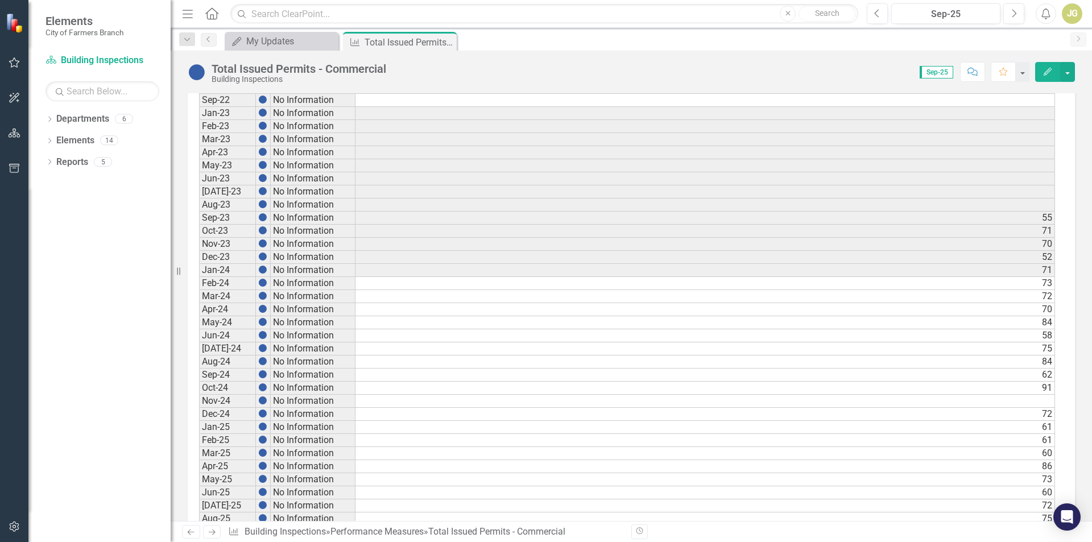
scroll to position [499, 0]
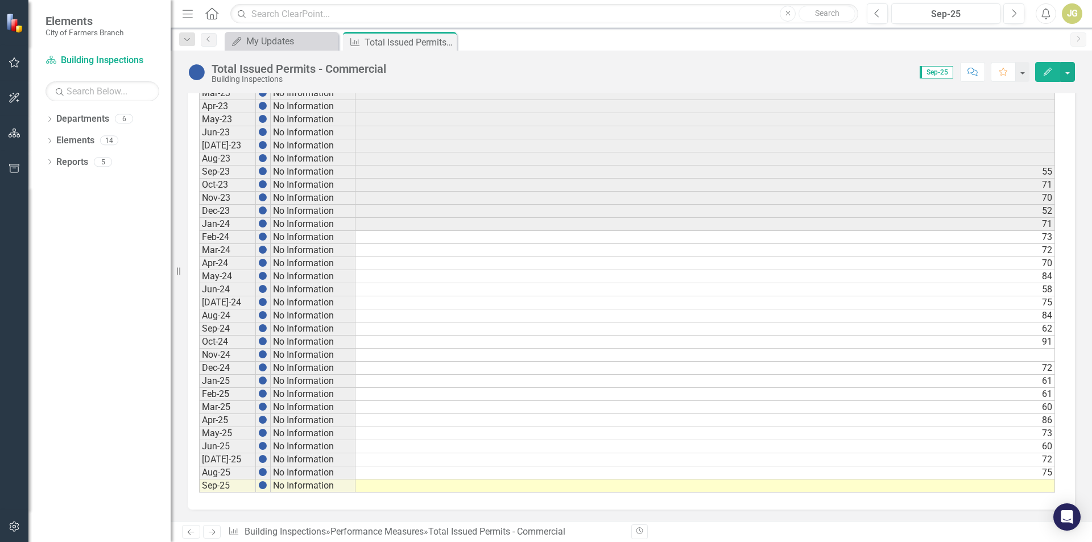
click at [1016, 489] on td at bounding box center [706, 486] width 700 height 13
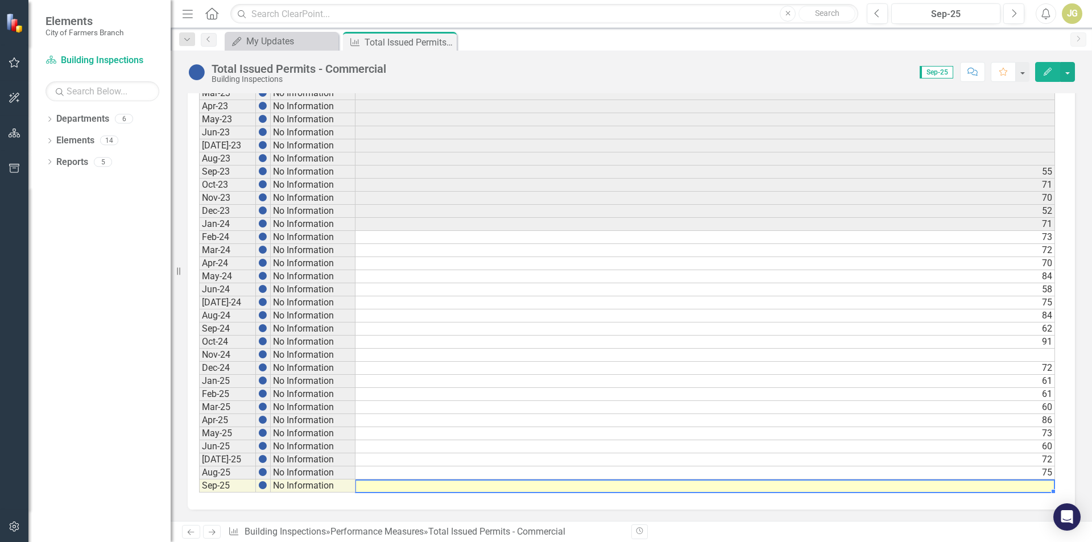
click at [1016, 489] on td at bounding box center [706, 486] width 700 height 13
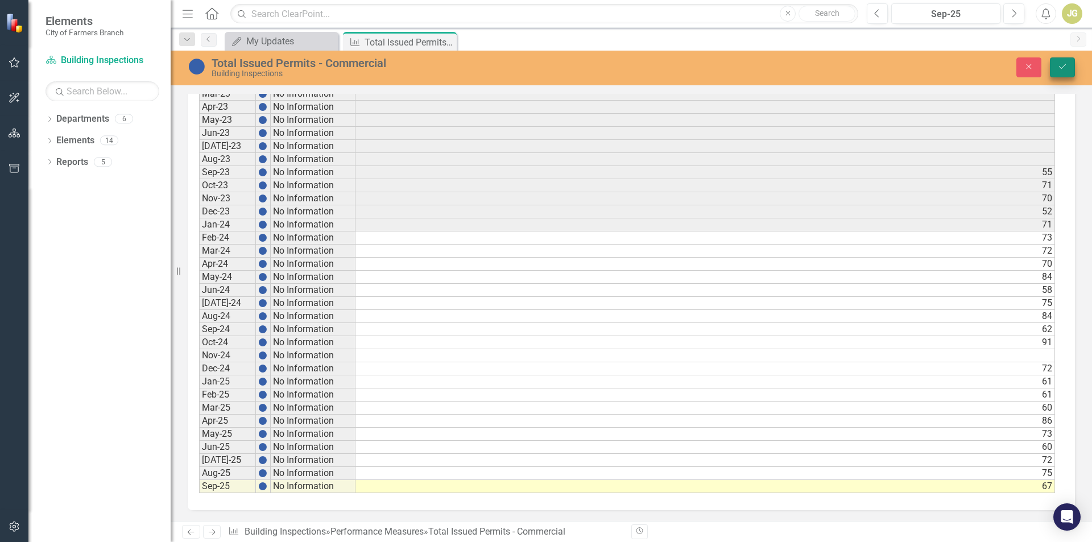
type textarea "67"
click at [1055, 69] on button "Save" at bounding box center [1062, 67] width 25 height 20
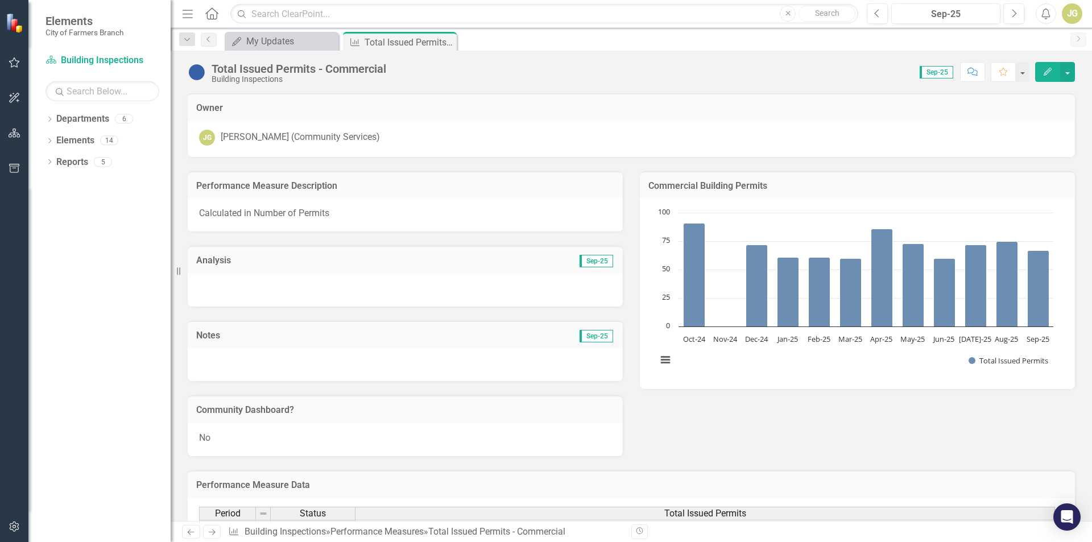
click at [0, 0] on icon "Close" at bounding box center [0, 0] width 0 height 0
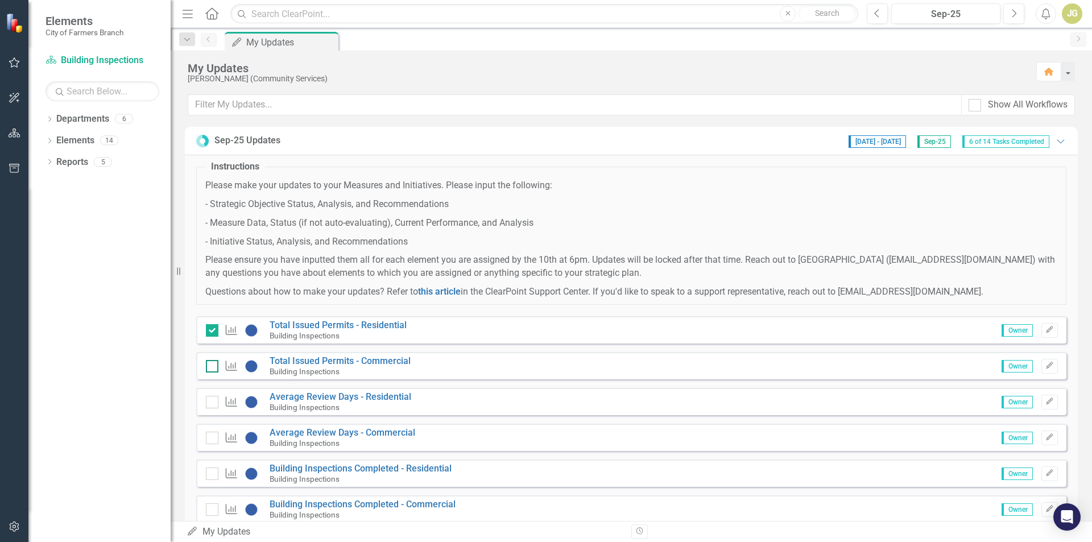
click at [212, 367] on input "checkbox" at bounding box center [209, 363] width 7 height 7
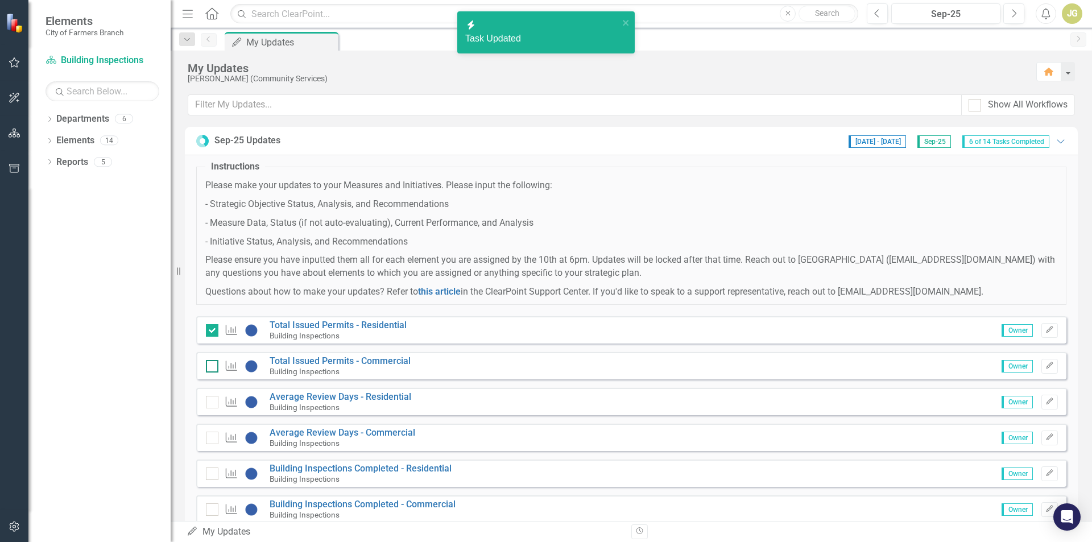
checkbox input "true"
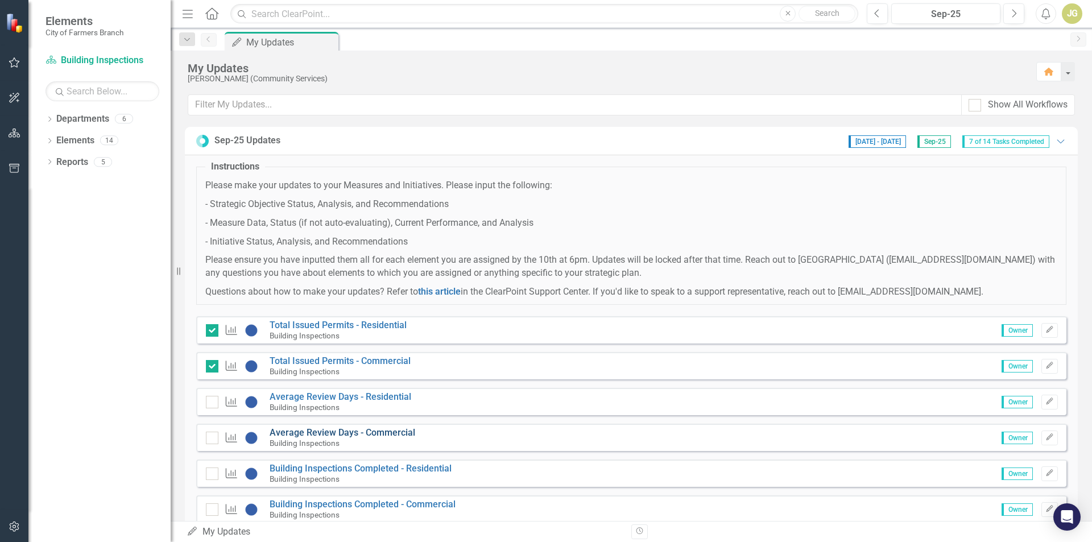
click at [370, 433] on link "Average Review Days - Commercial" at bounding box center [343, 432] width 146 height 11
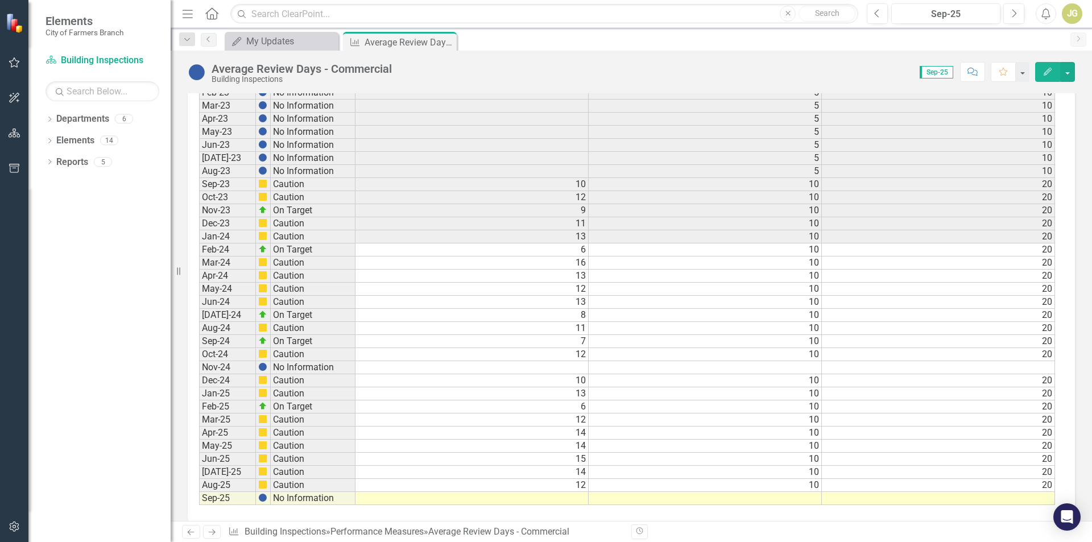
scroll to position [499, 0]
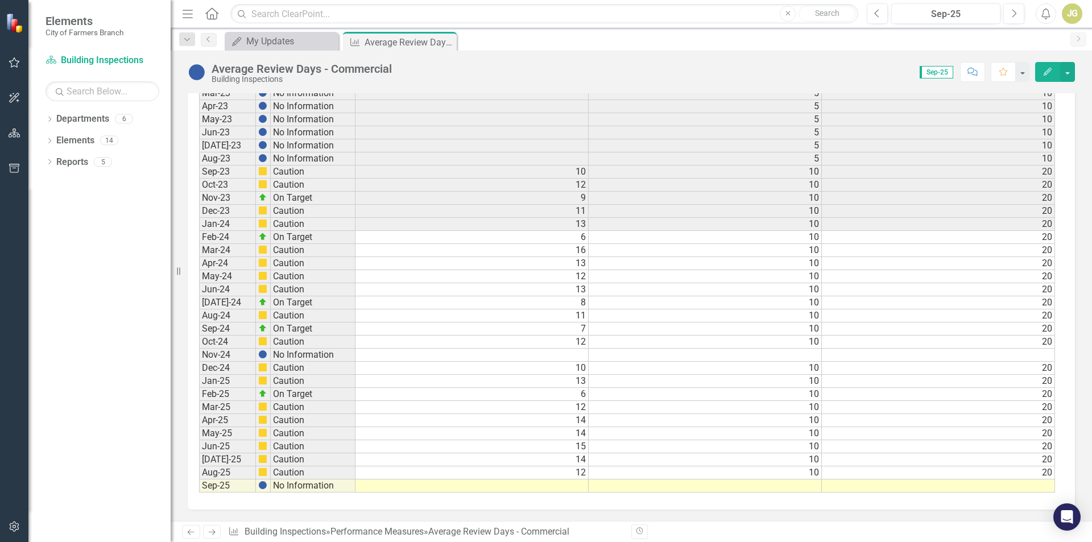
click at [580, 485] on td at bounding box center [472, 486] width 233 height 13
type textarea "12"
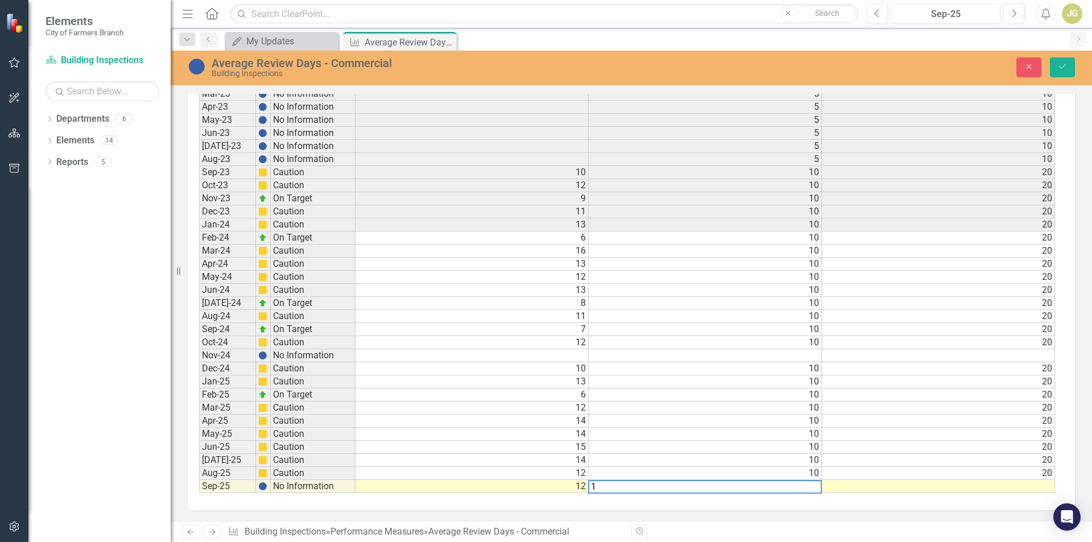
type textarea "10"
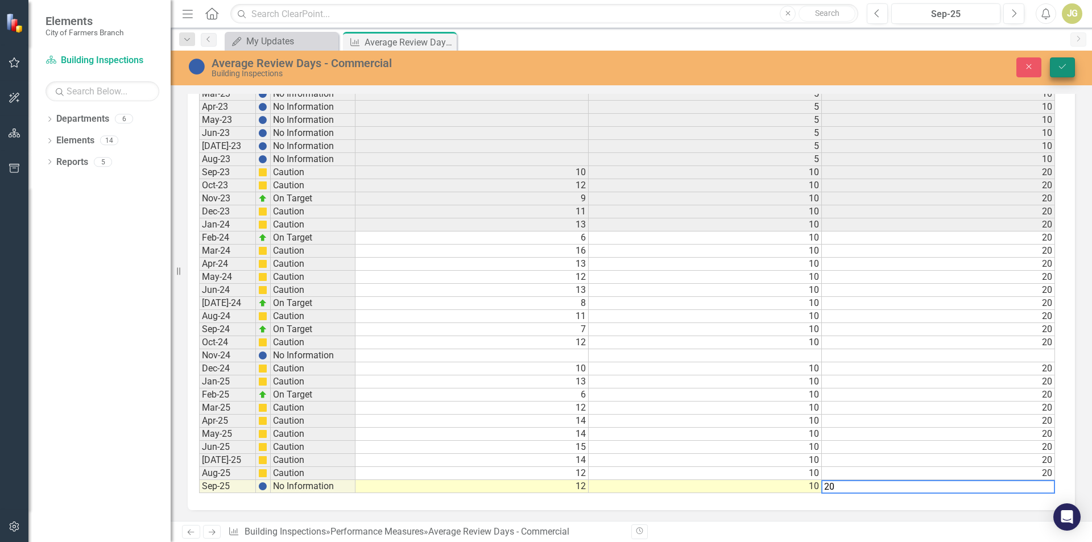
type textarea "20"
click at [1061, 69] on icon "submit" at bounding box center [1062, 66] width 7 height 5
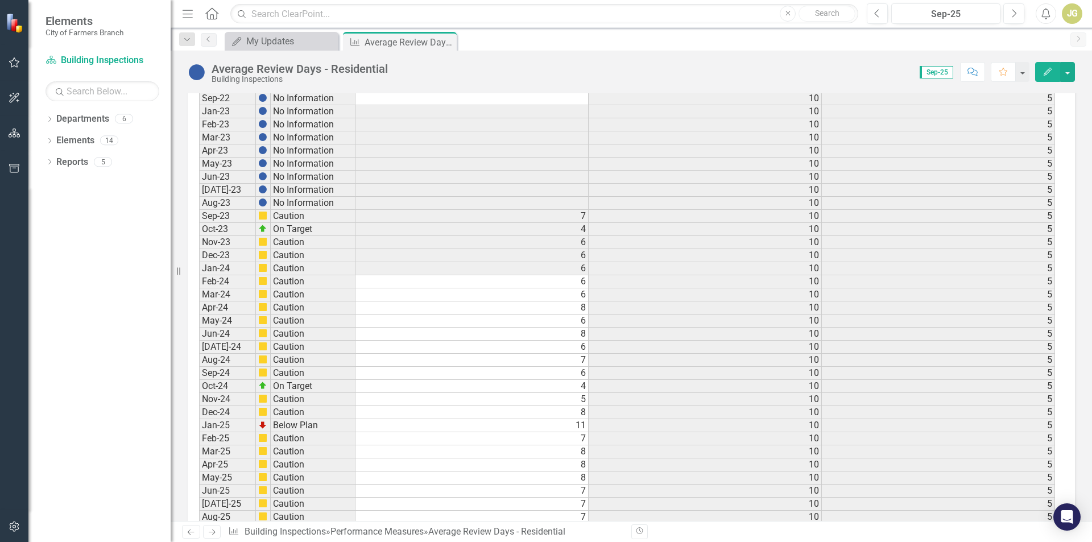
scroll to position [499, 0]
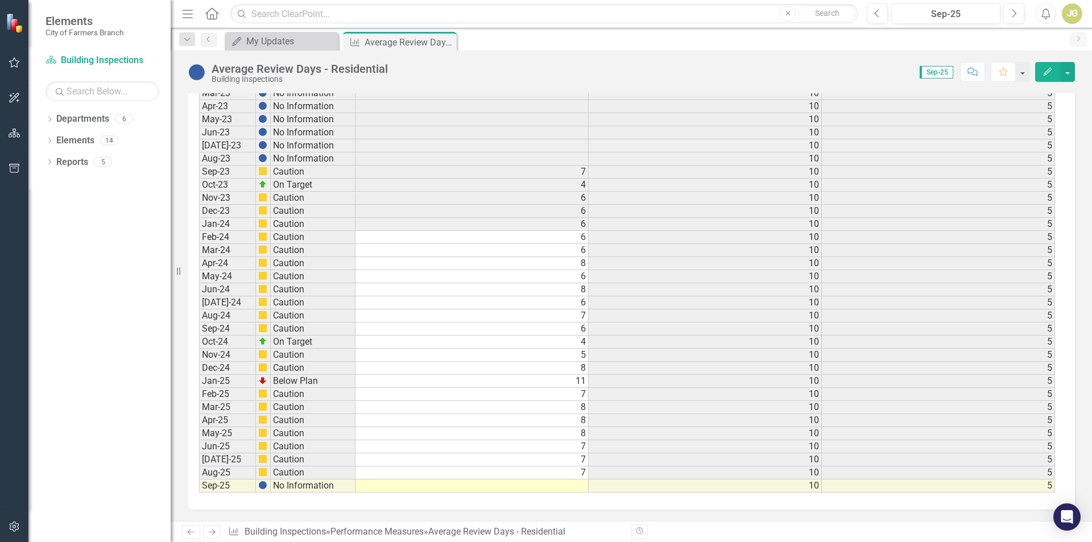
click at [546, 489] on td at bounding box center [472, 486] width 233 height 13
click at [563, 485] on td at bounding box center [472, 486] width 233 height 13
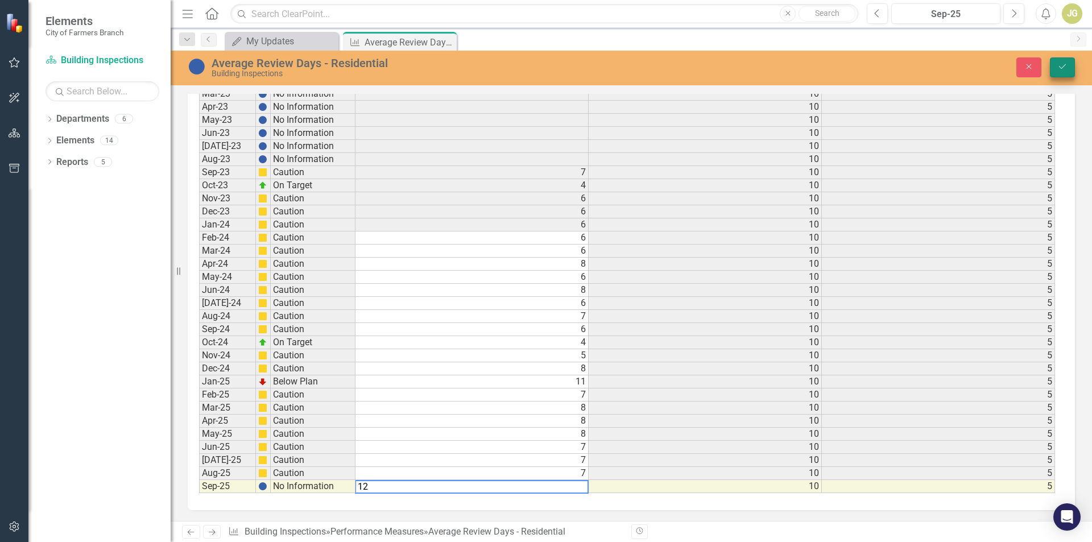
type textarea "12"
click at [1067, 72] on button "Save" at bounding box center [1062, 67] width 25 height 20
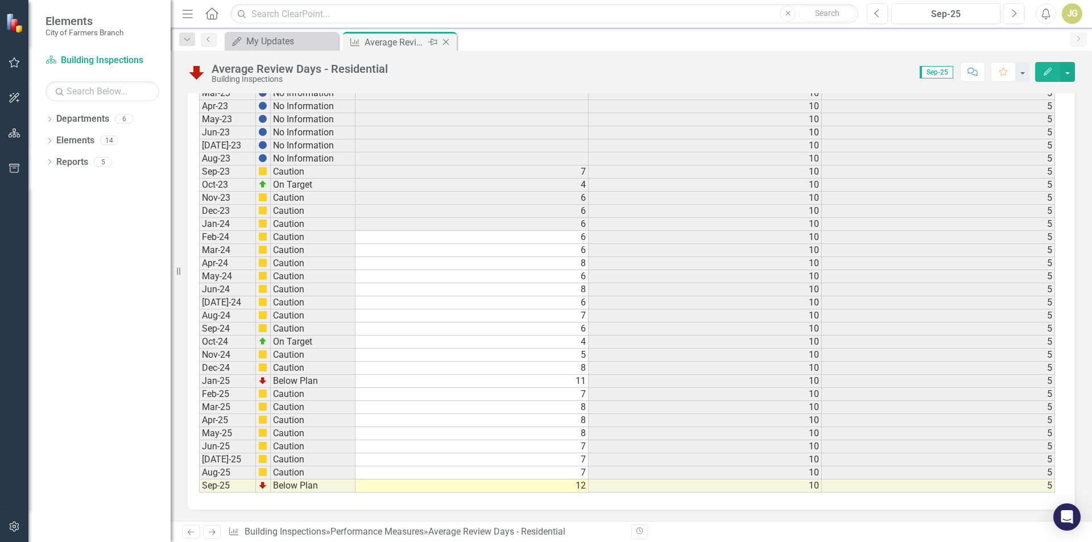
click at [448, 43] on icon "Close" at bounding box center [445, 42] width 11 height 9
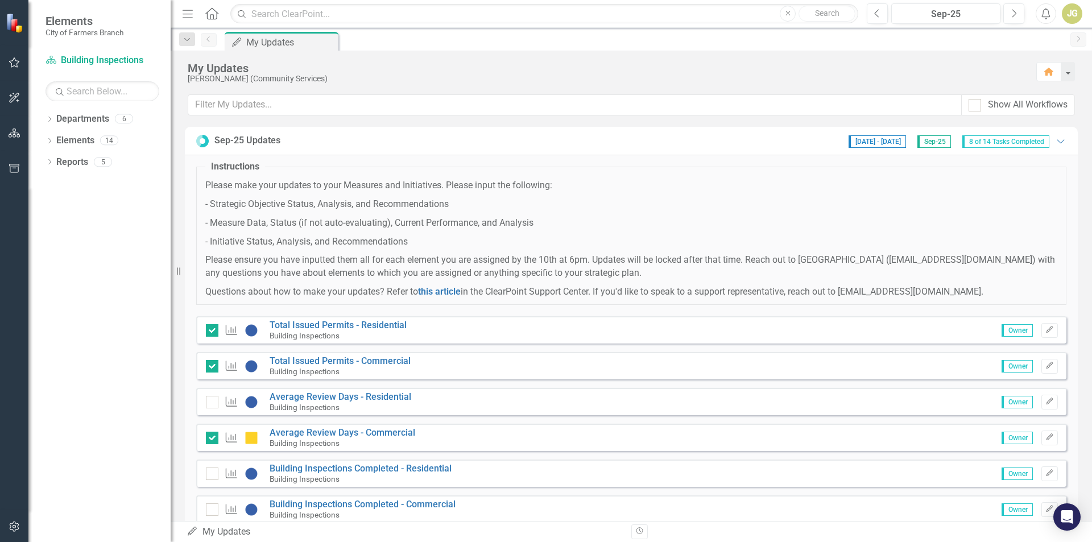
click at [205, 406] on div "Performance Measure Average Review Days - Residential Building Inspections Owne…" at bounding box center [631, 401] width 870 height 27
click at [208, 402] on input "checkbox" at bounding box center [209, 399] width 7 height 7
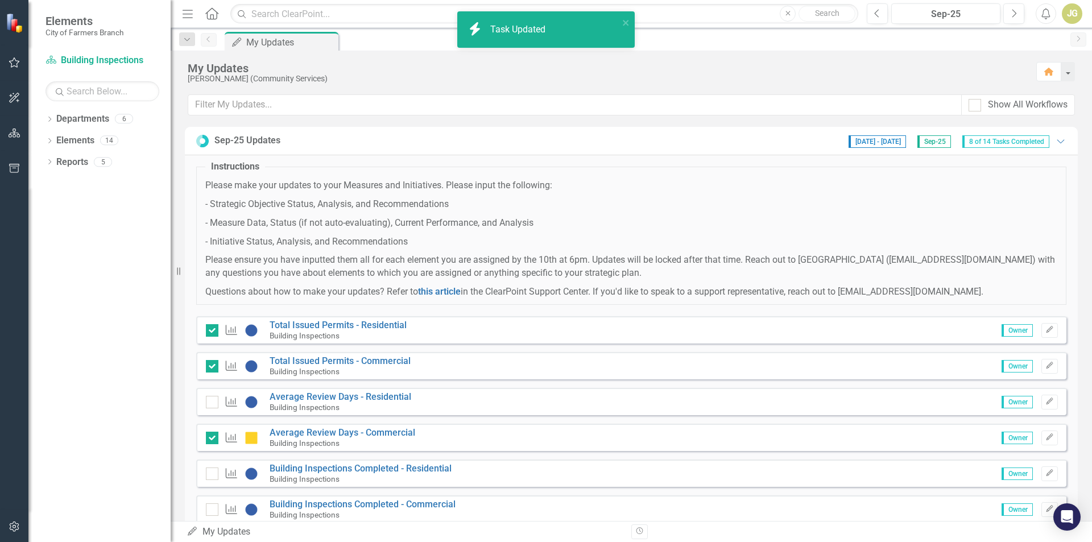
checkbox input "true"
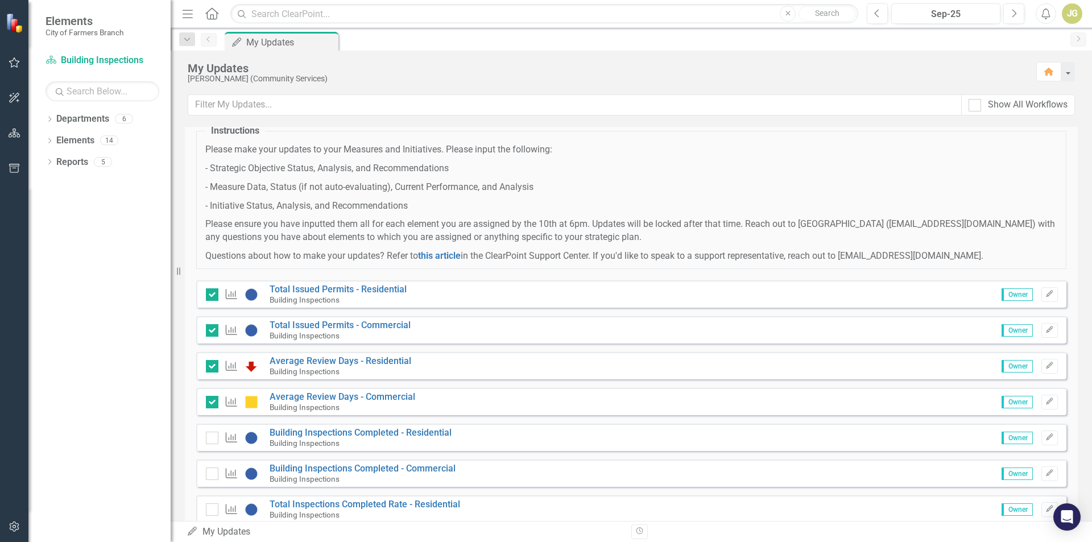
scroll to position [114, 0]
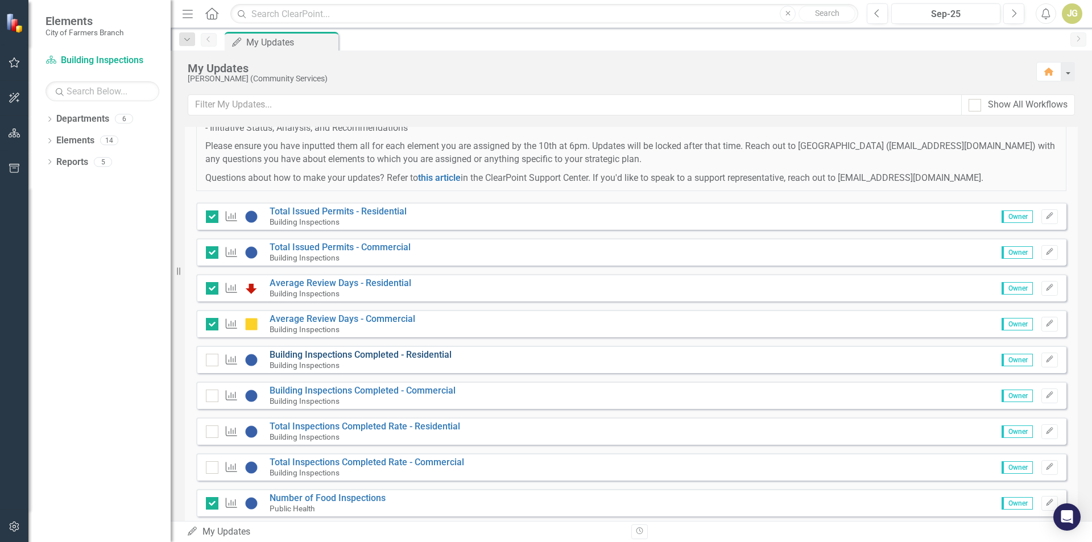
click at [426, 354] on link "Building Inspections Completed - Residential" at bounding box center [361, 354] width 182 height 11
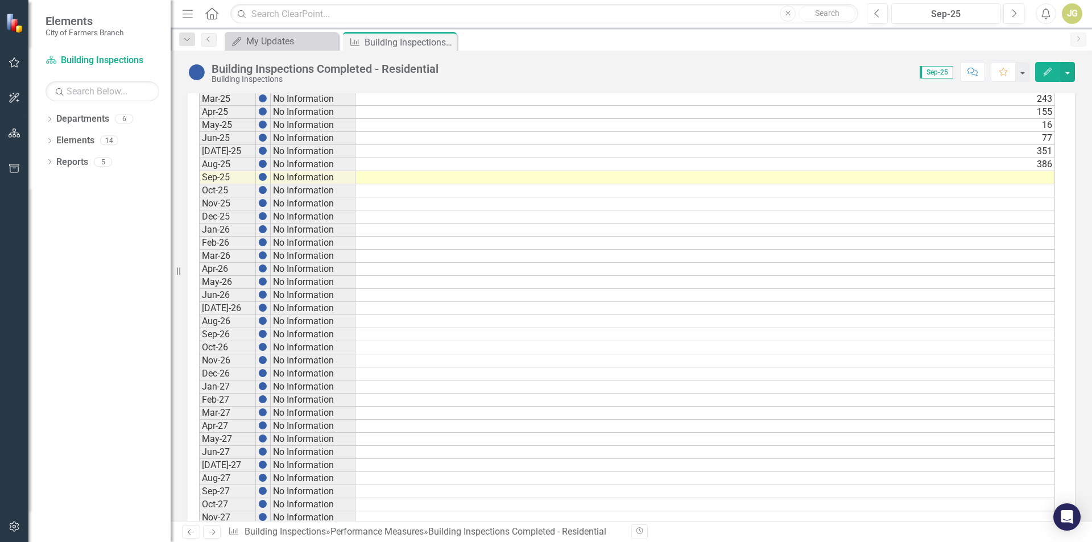
scroll to position [681, 0]
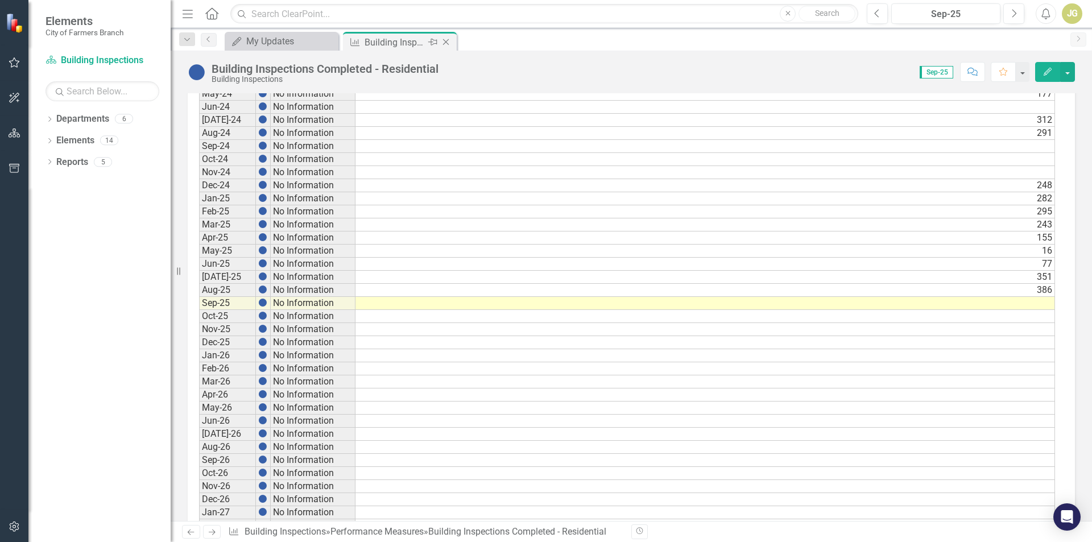
click at [443, 42] on icon "Close" at bounding box center [445, 42] width 11 height 9
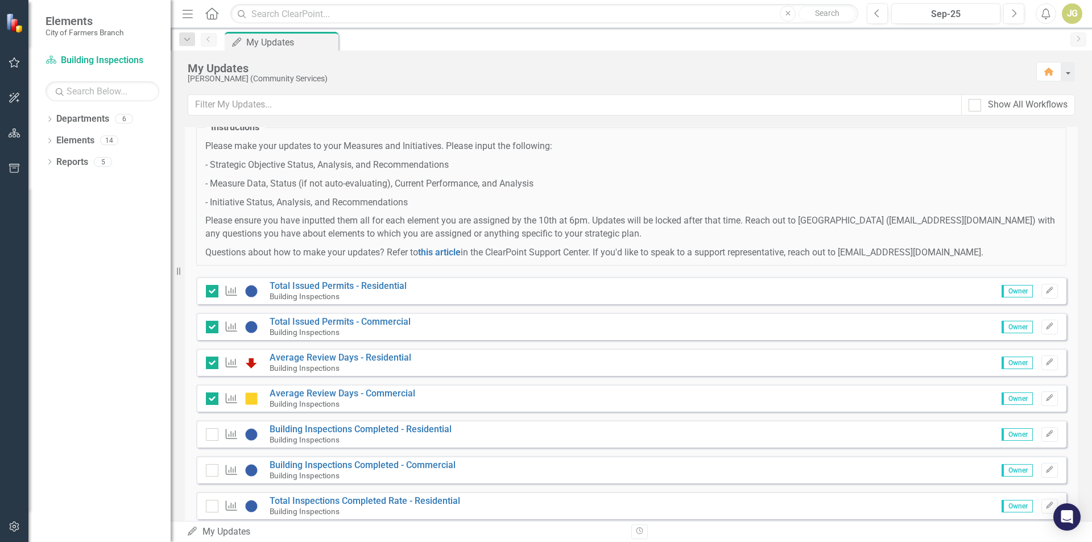
scroll to position [171, 0]
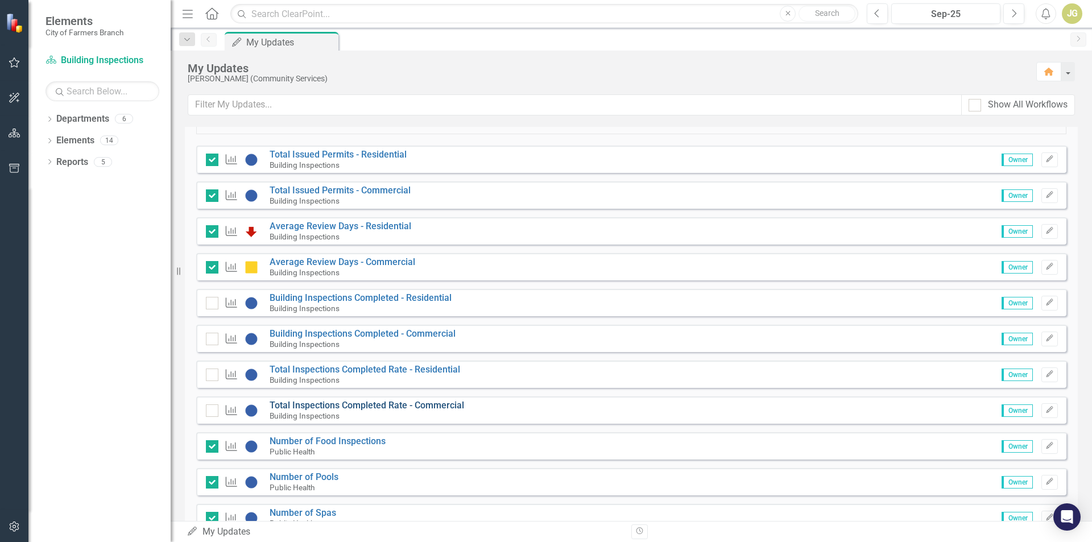
click at [460, 402] on link "Total Inspections Completed Rate - Commercial" at bounding box center [367, 405] width 195 height 11
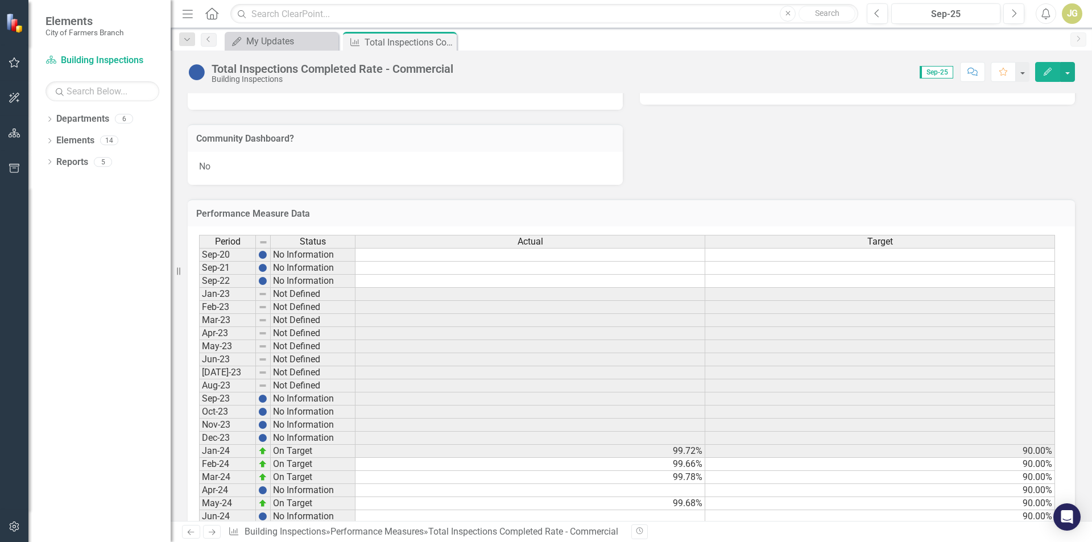
scroll to position [626, 0]
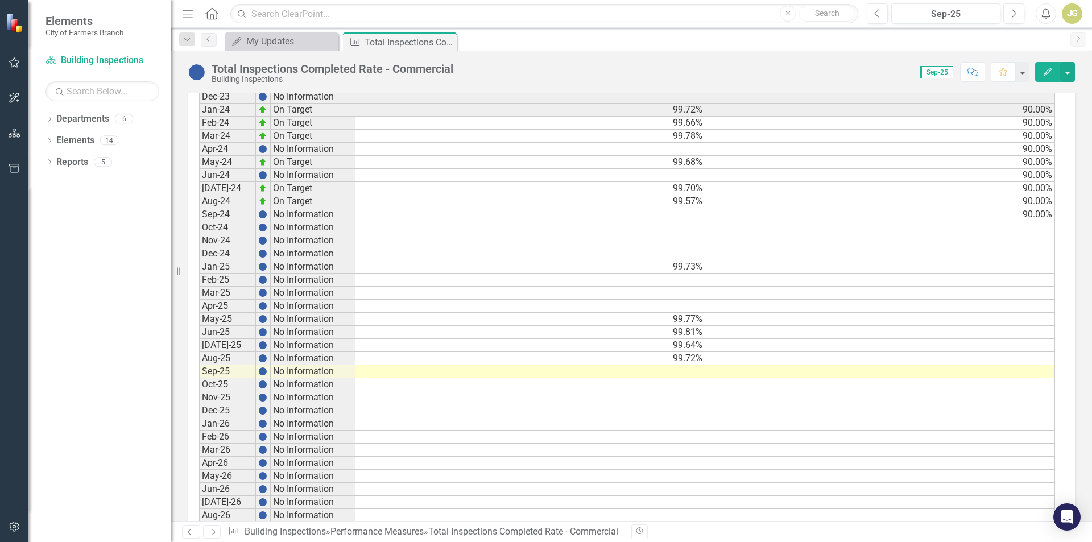
click at [0, 0] on icon "Close" at bounding box center [0, 0] width 0 height 0
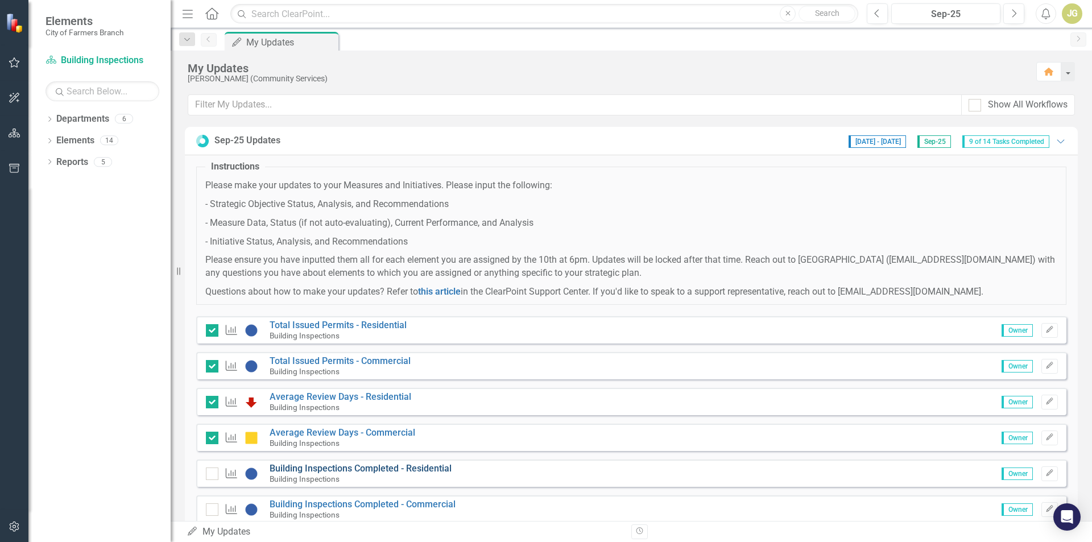
click at [381, 474] on link "Building Inspections Completed - Residential" at bounding box center [361, 468] width 182 height 11
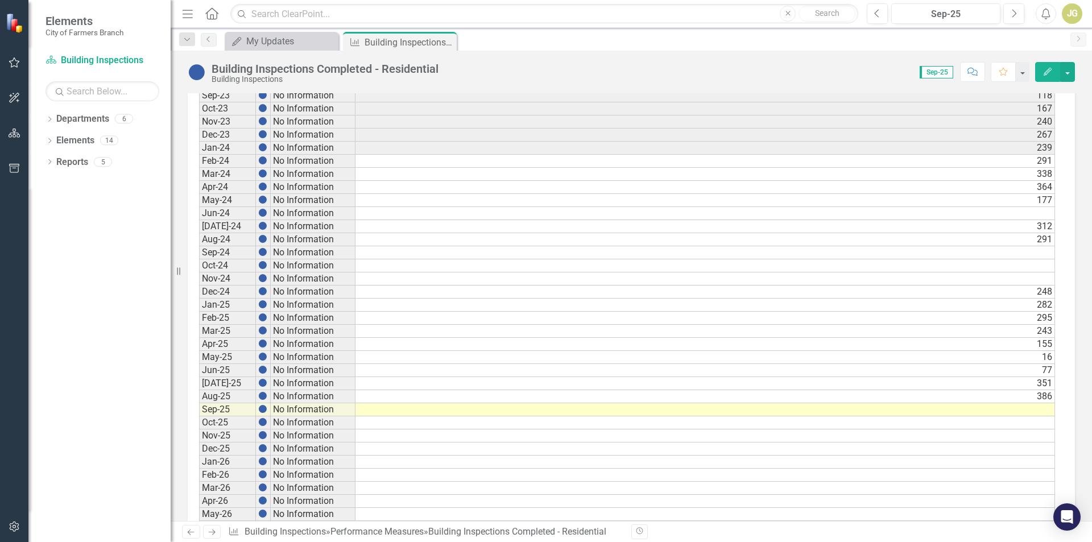
scroll to position [569, 0]
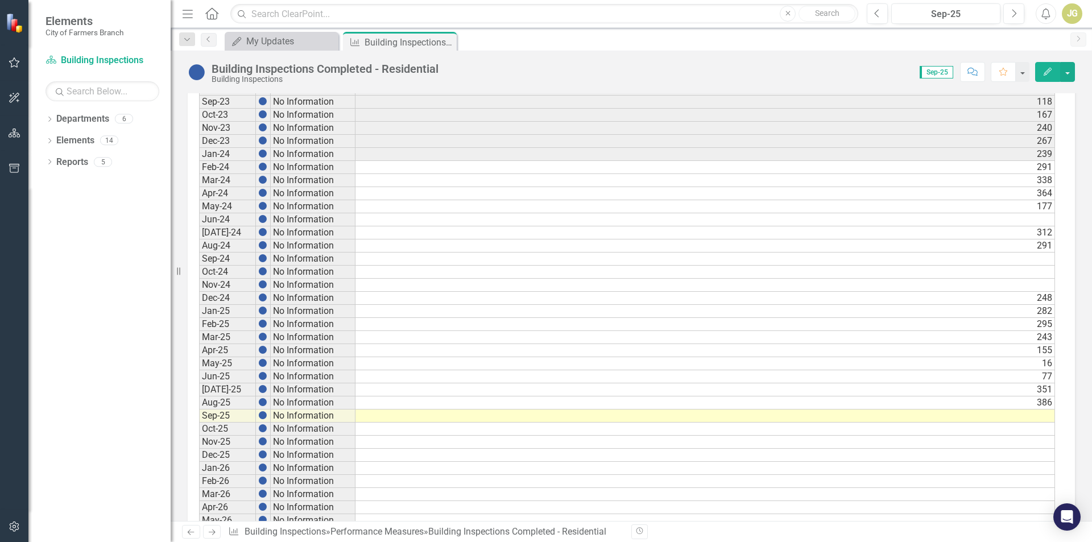
click at [1006, 419] on td at bounding box center [706, 416] width 700 height 13
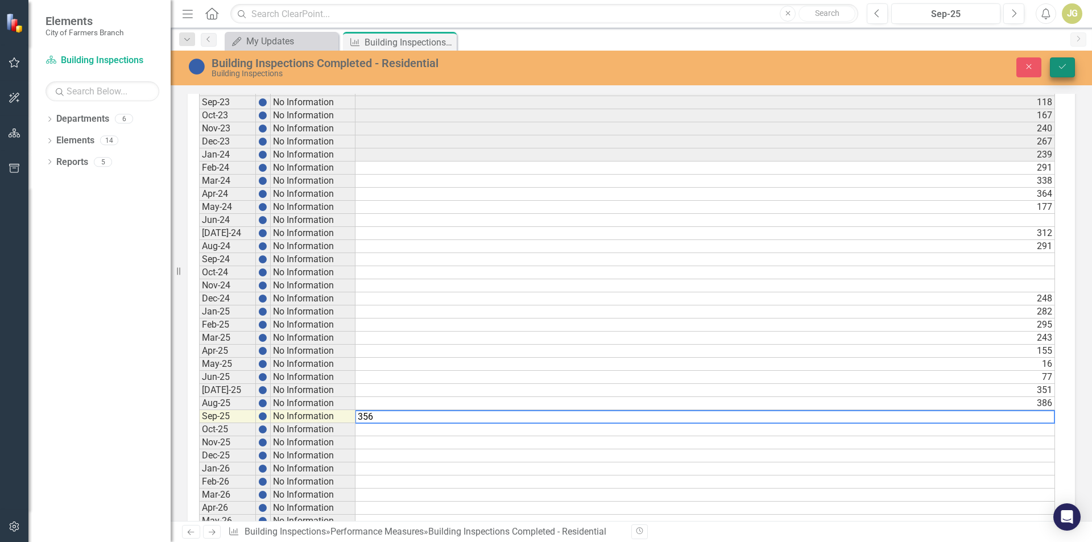
type textarea "356"
click at [1068, 67] on button "Save" at bounding box center [1062, 67] width 25 height 20
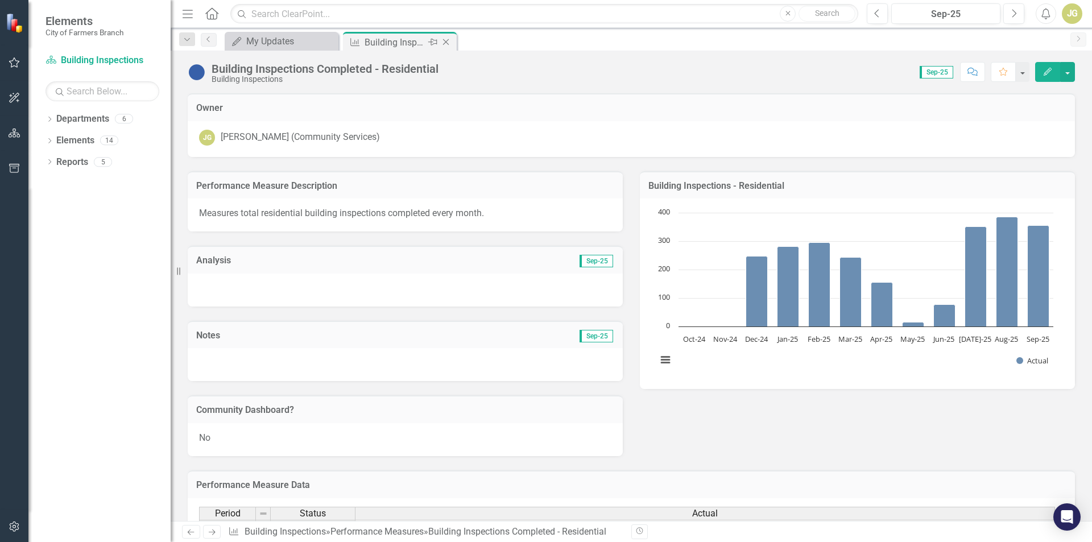
click at [446, 39] on icon "Close" at bounding box center [445, 42] width 11 height 9
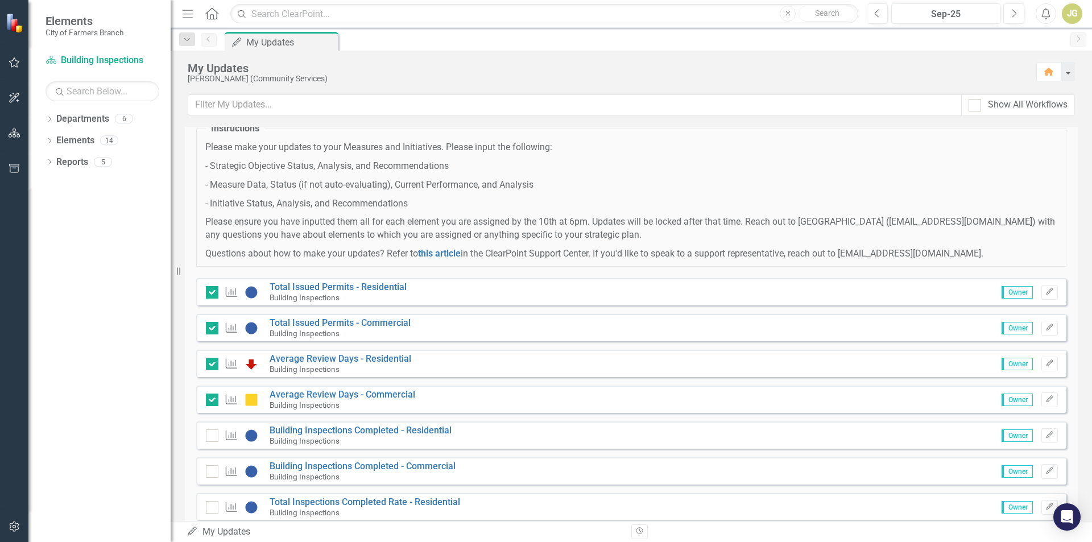
scroll to position [57, 0]
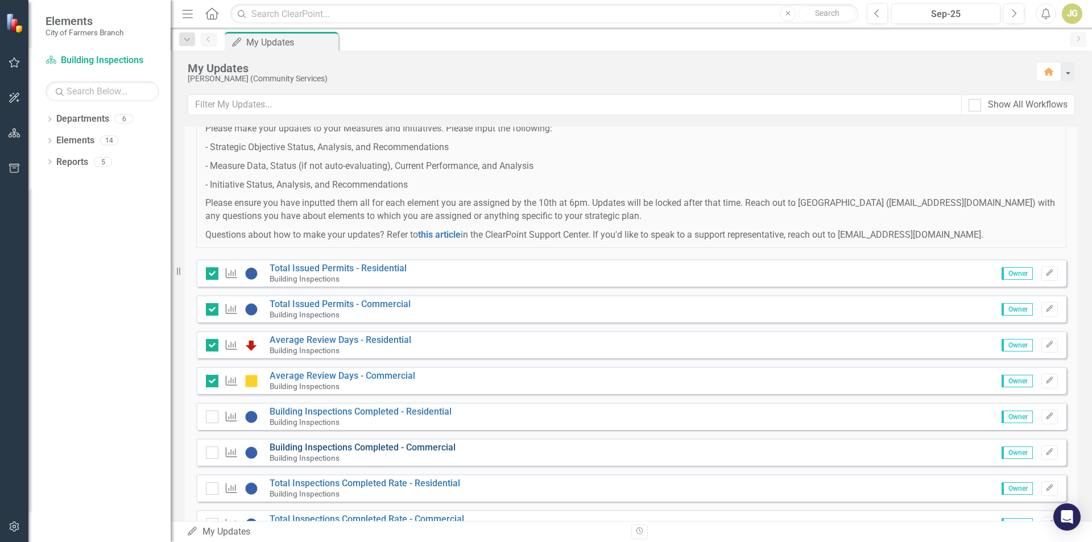
click at [378, 444] on link "Building Inspections Completed - Commercial" at bounding box center [363, 447] width 186 height 11
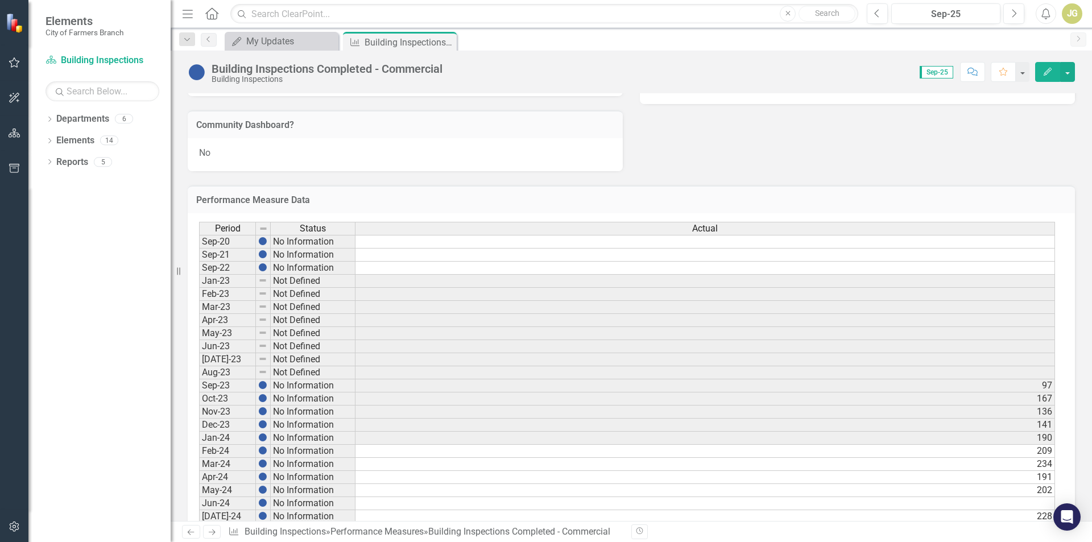
scroll to position [626, 0]
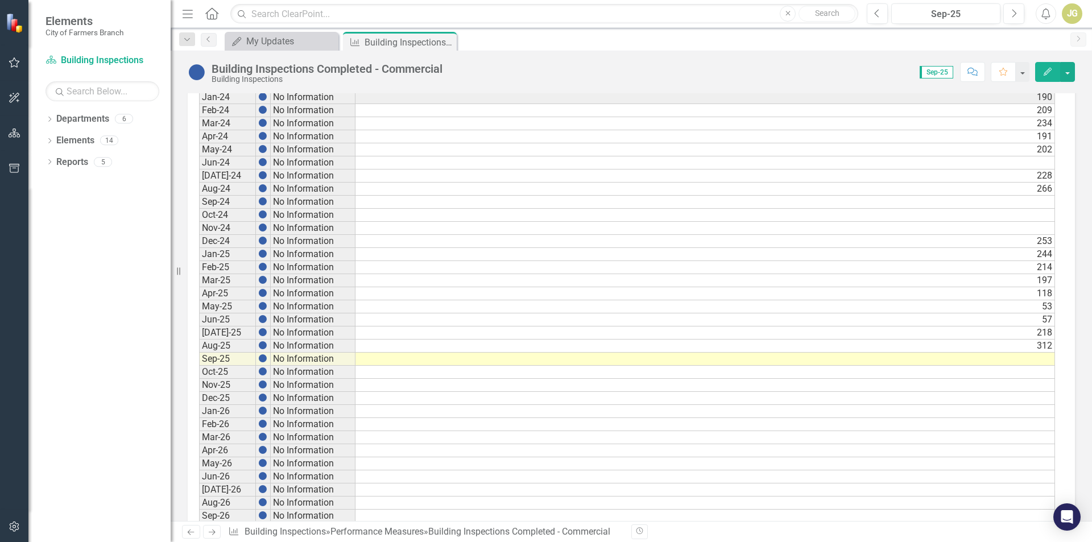
click at [1037, 354] on td at bounding box center [706, 359] width 700 height 13
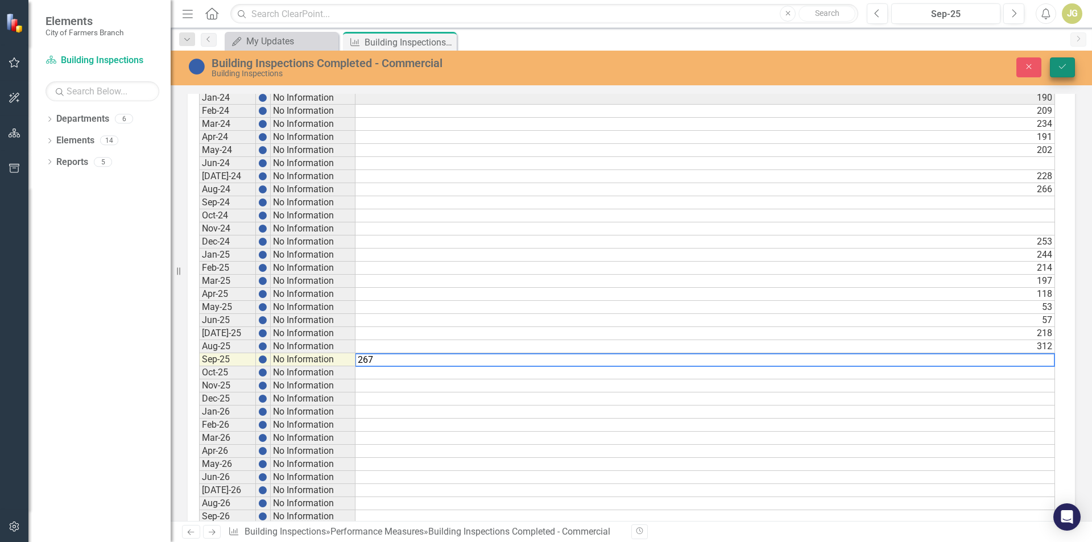
type textarea "267"
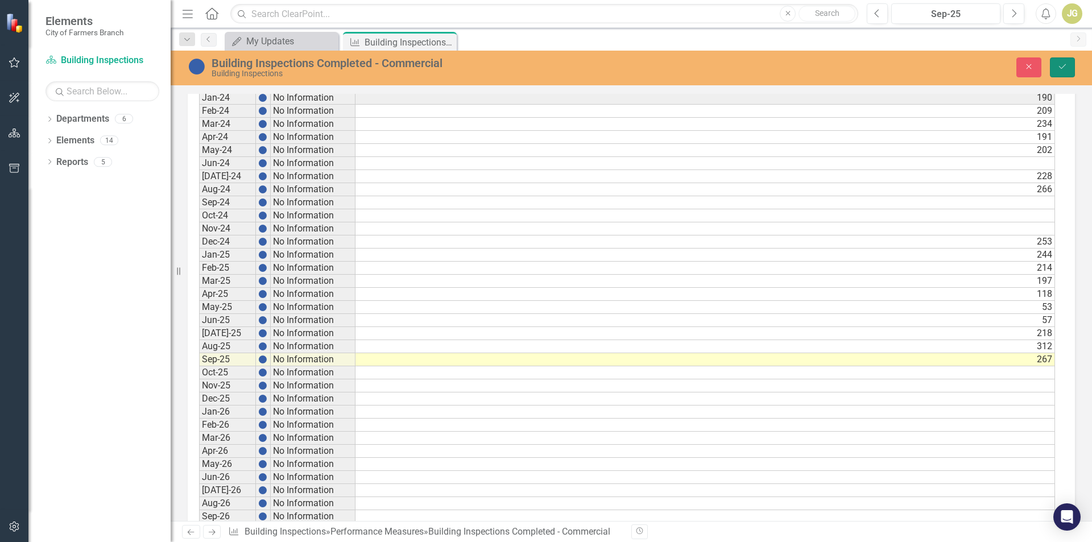
click at [1057, 68] on button "Save" at bounding box center [1062, 67] width 25 height 20
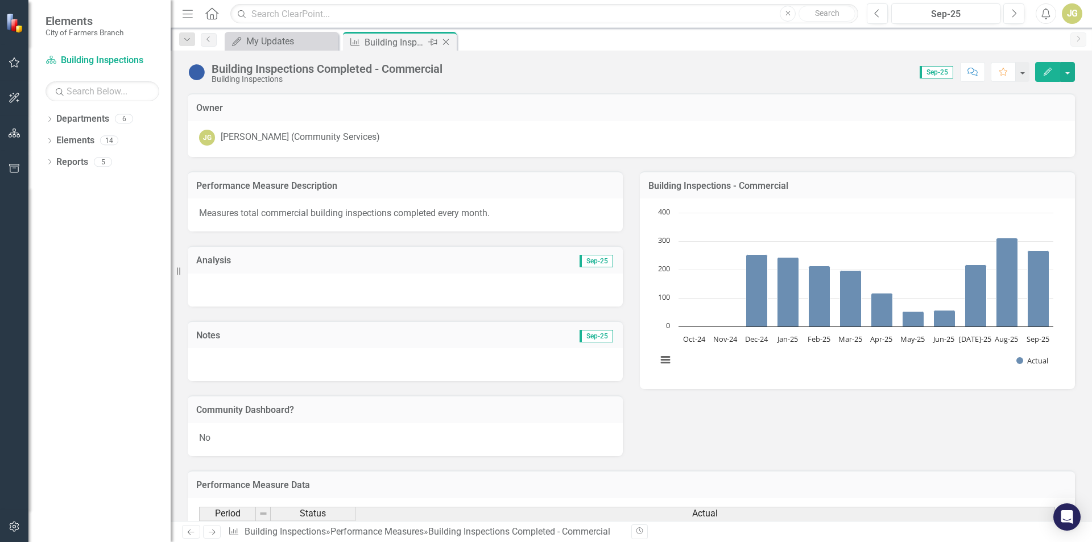
click at [446, 40] on icon "Close" at bounding box center [445, 42] width 11 height 9
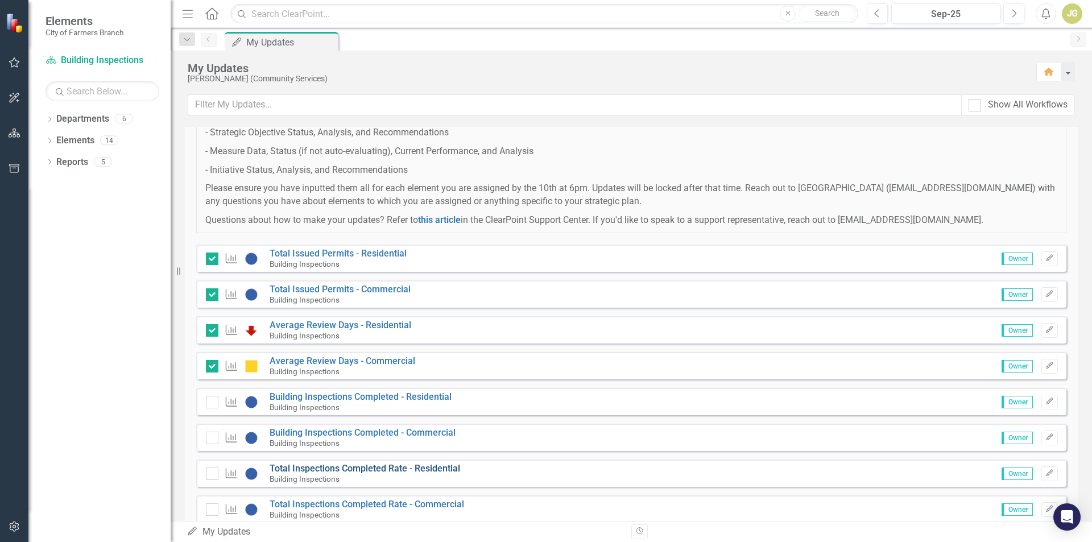
scroll to position [114, 0]
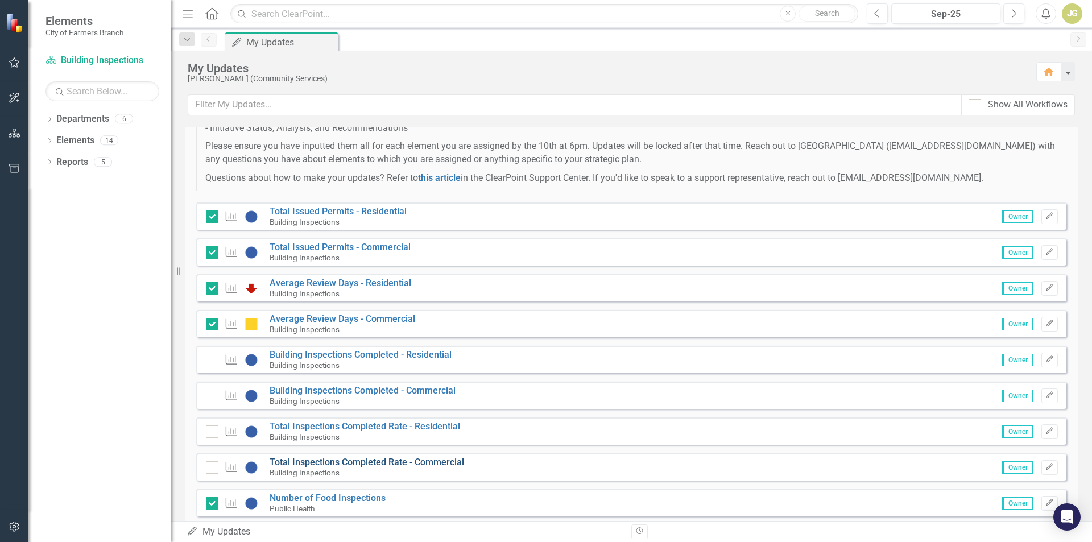
click at [426, 458] on link "Total Inspections Completed Rate - Commercial" at bounding box center [367, 462] width 195 height 11
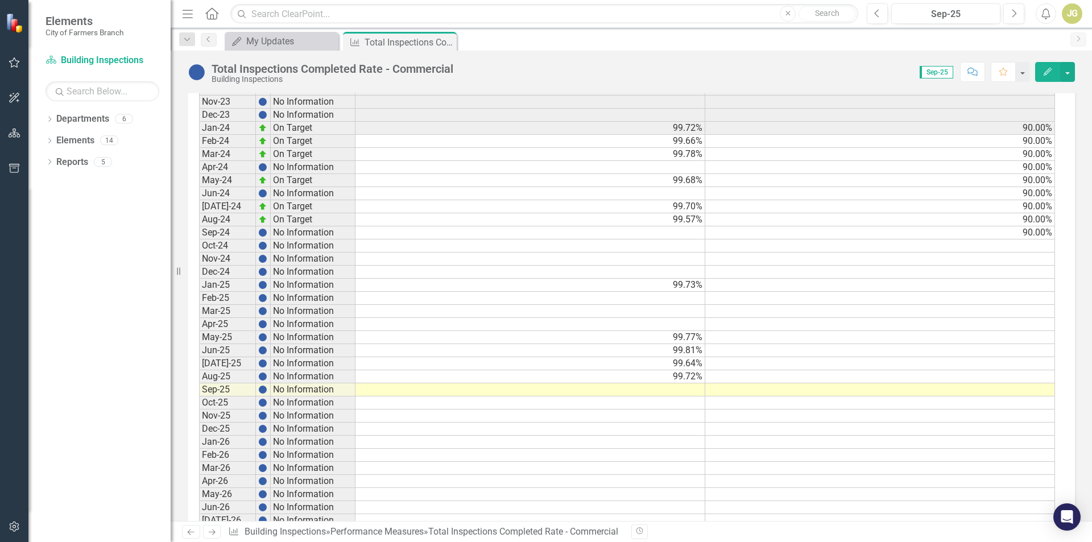
scroll to position [796, 0]
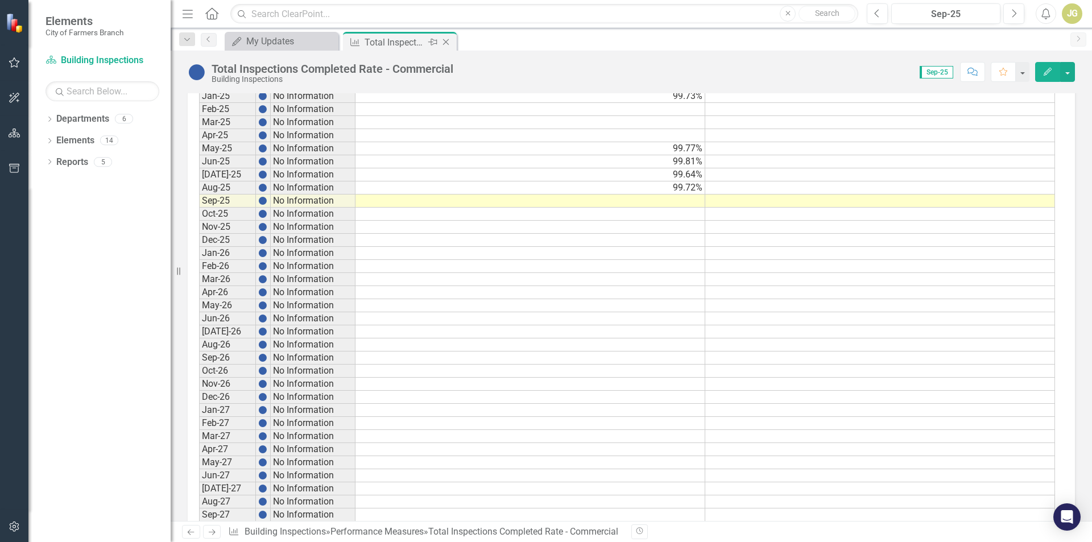
click at [448, 40] on icon at bounding box center [446, 42] width 6 height 6
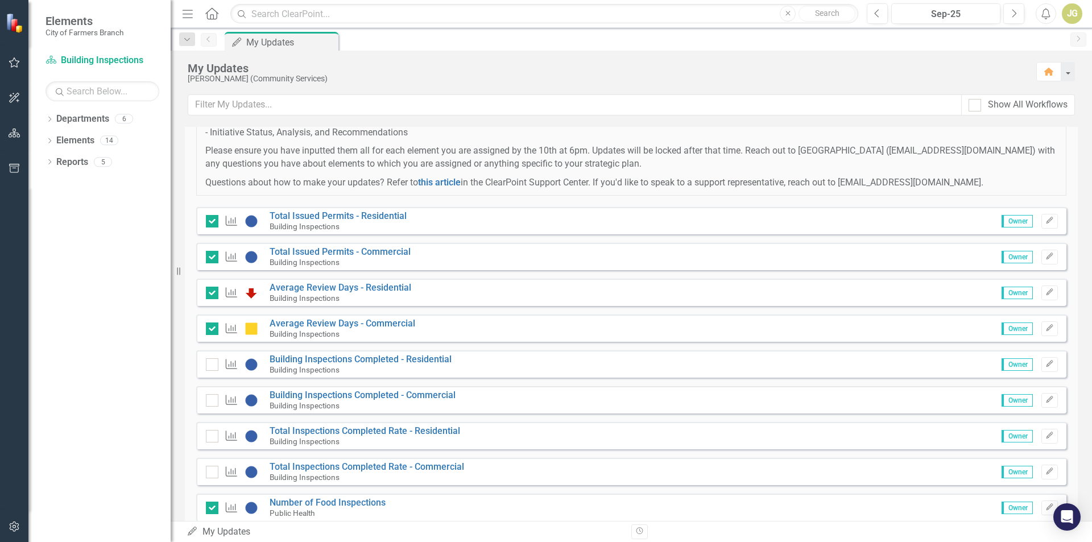
scroll to position [323, 0]
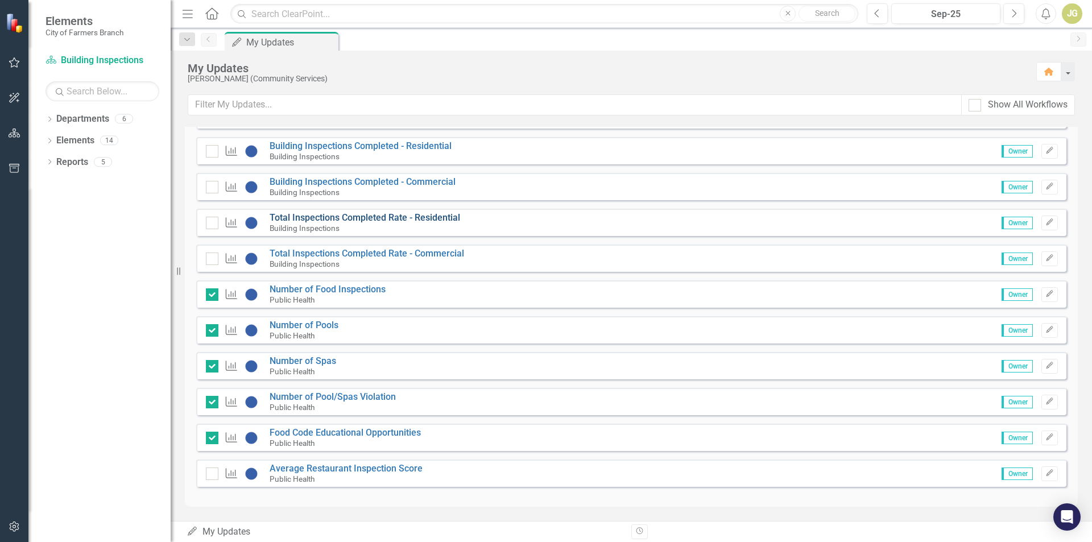
click at [418, 216] on link "Total Inspections Completed Rate - Residential" at bounding box center [365, 217] width 191 height 11
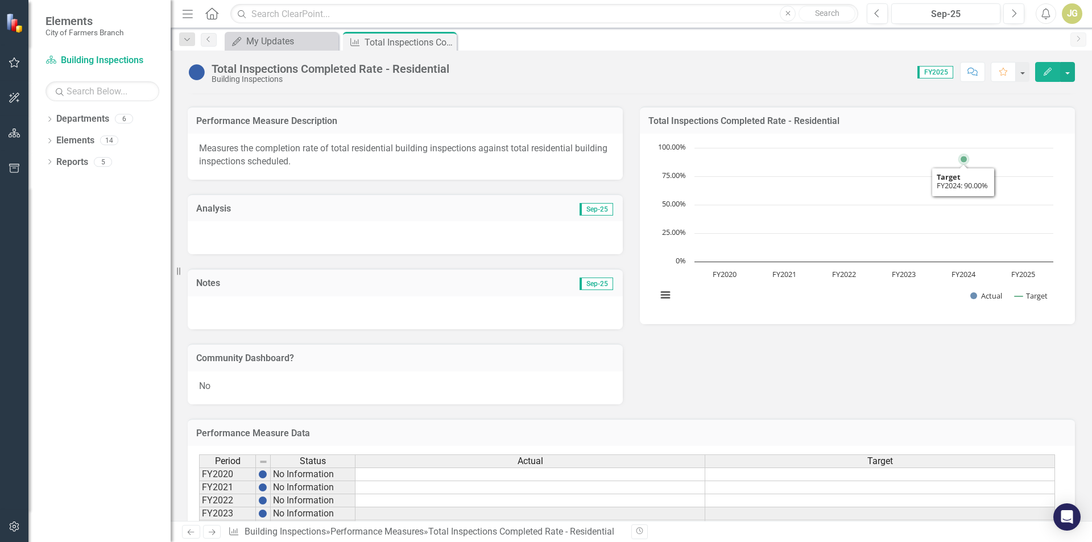
scroll to position [140, 0]
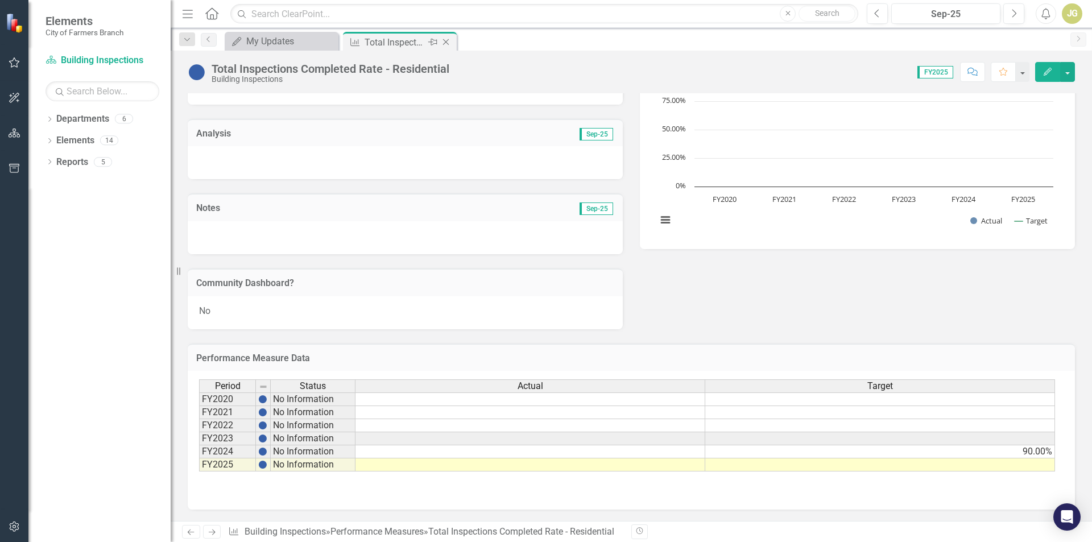
click at [450, 43] on icon "Close" at bounding box center [445, 42] width 11 height 9
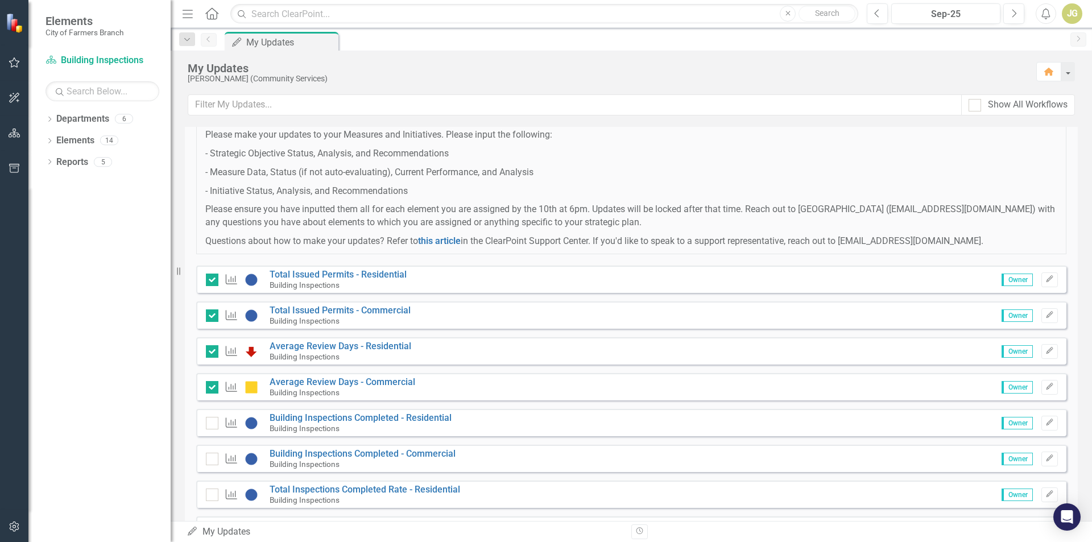
scroll to position [114, 0]
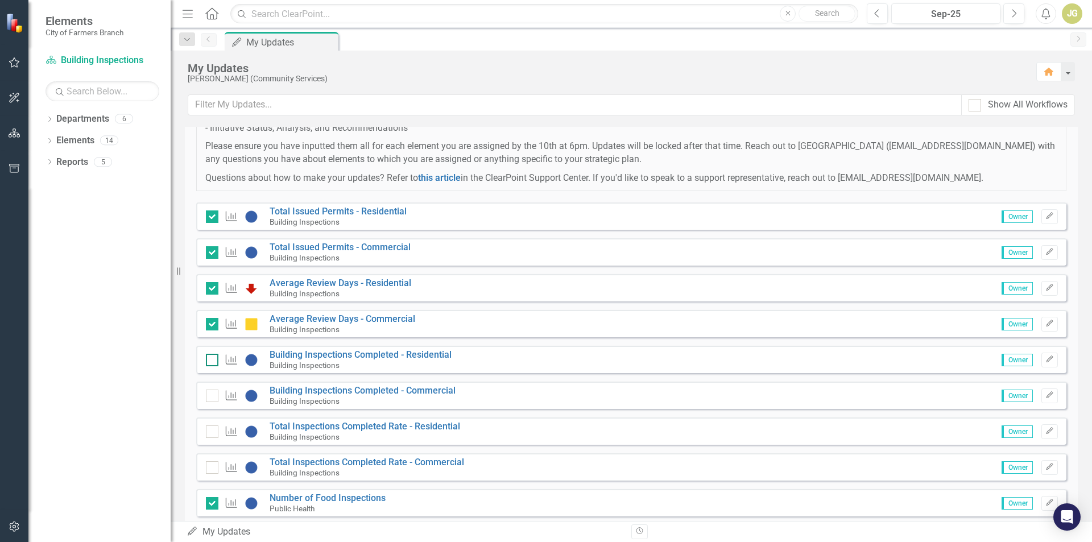
click at [213, 356] on div at bounding box center [212, 360] width 13 height 13
click at [213, 356] on input "checkbox" at bounding box center [209, 357] width 7 height 7
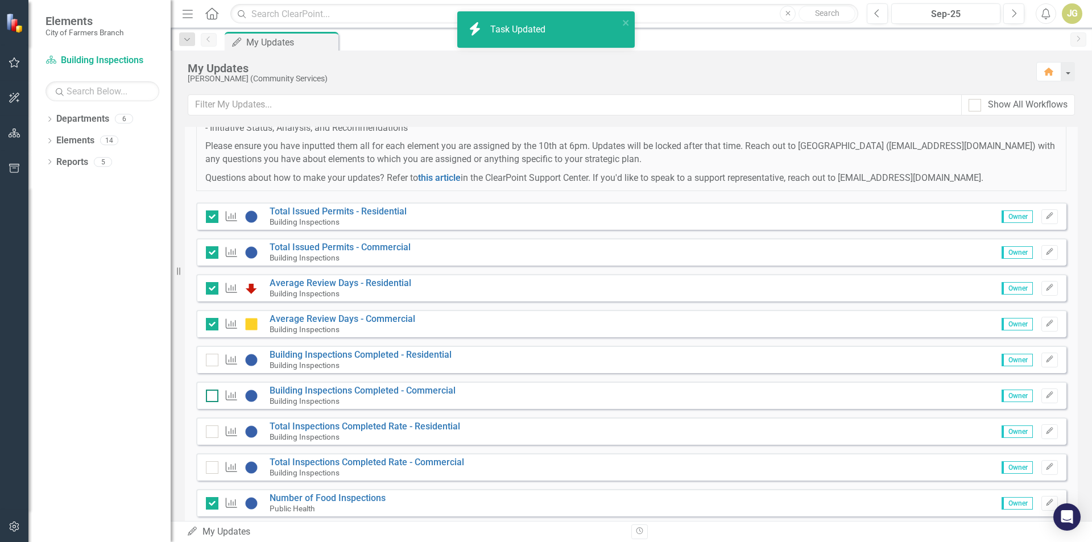
checkbox input "true"
click at [208, 393] on input "checkbox" at bounding box center [209, 393] width 7 height 7
checkbox input "true"
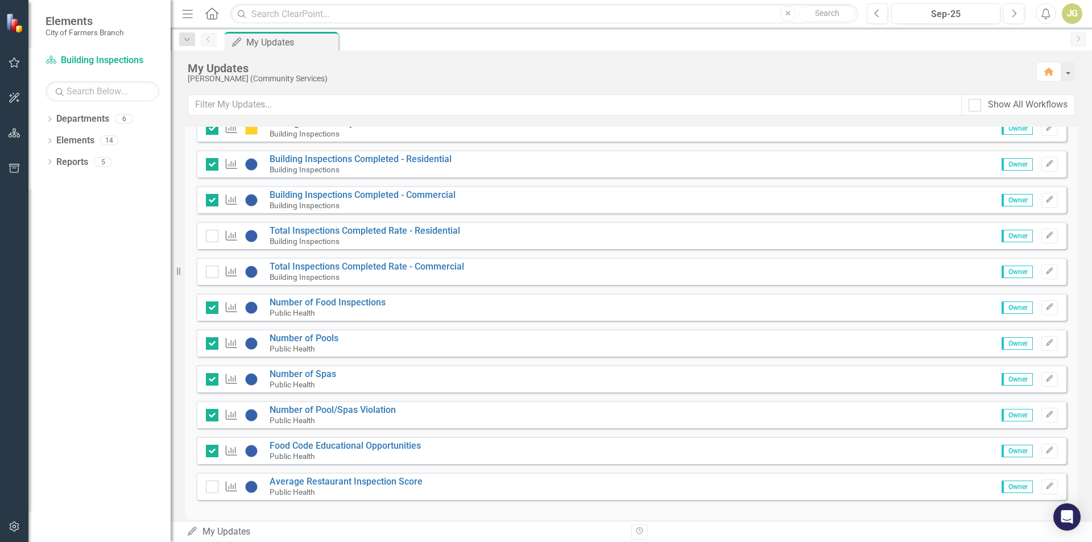
scroll to position [323, 0]
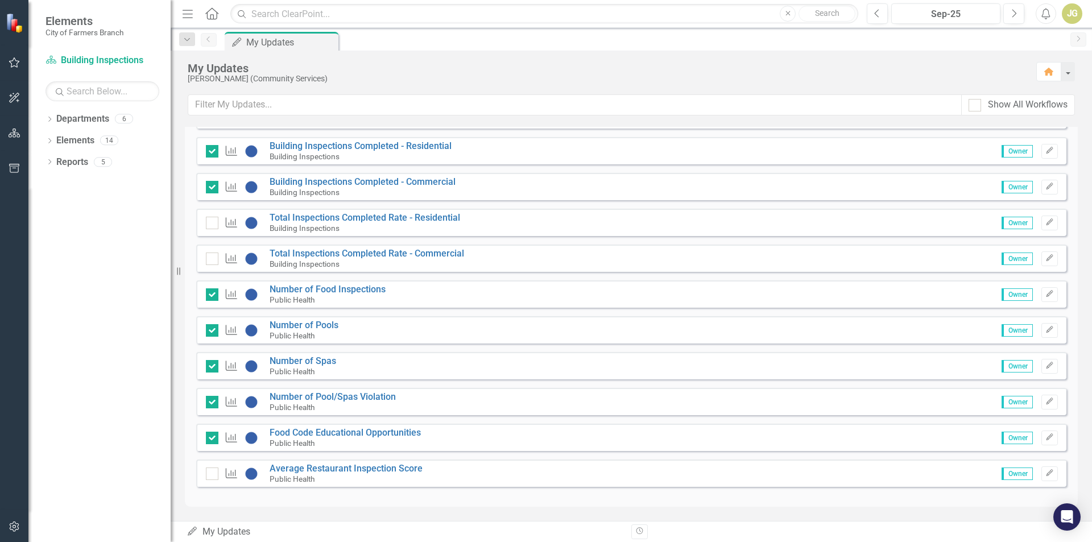
click at [335, 230] on small "Building Inspections" at bounding box center [305, 228] width 70 height 9
click at [337, 224] on small "Building Inspections" at bounding box center [305, 228] width 70 height 9
click at [338, 220] on link "Total Inspections Completed Rate - Residential" at bounding box center [365, 217] width 191 height 11
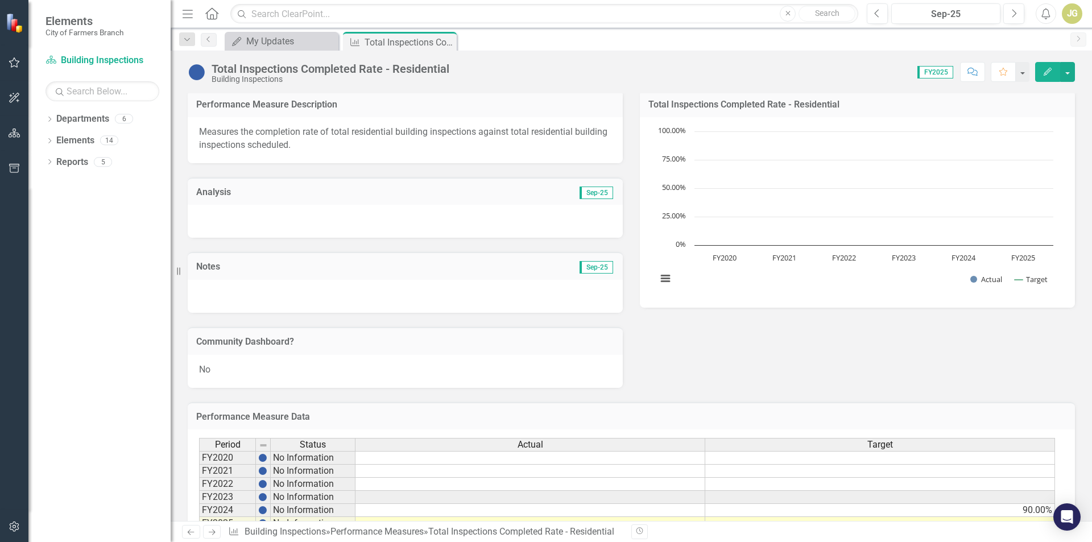
scroll to position [140, 0]
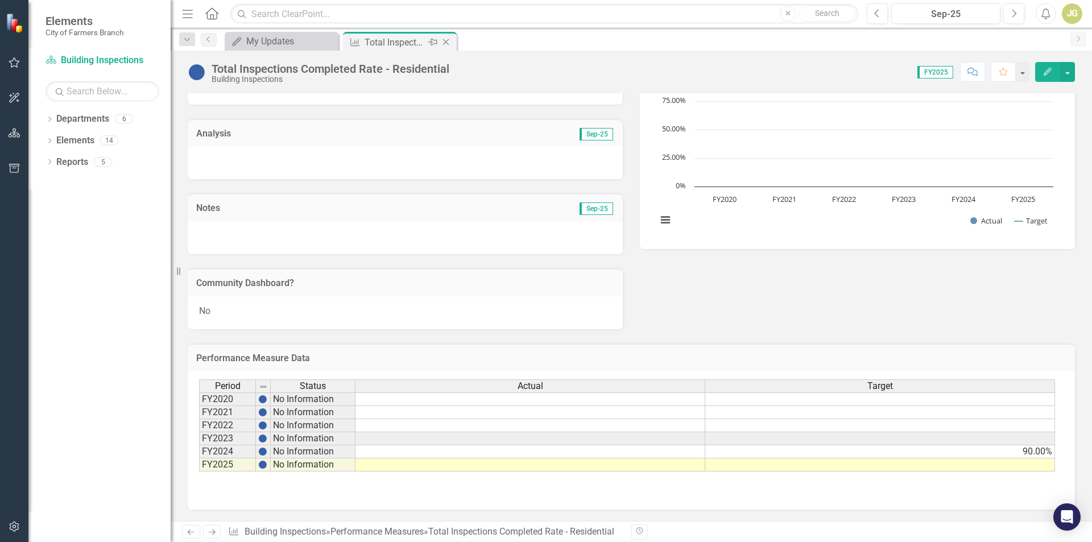
click at [448, 40] on icon at bounding box center [446, 42] width 6 height 6
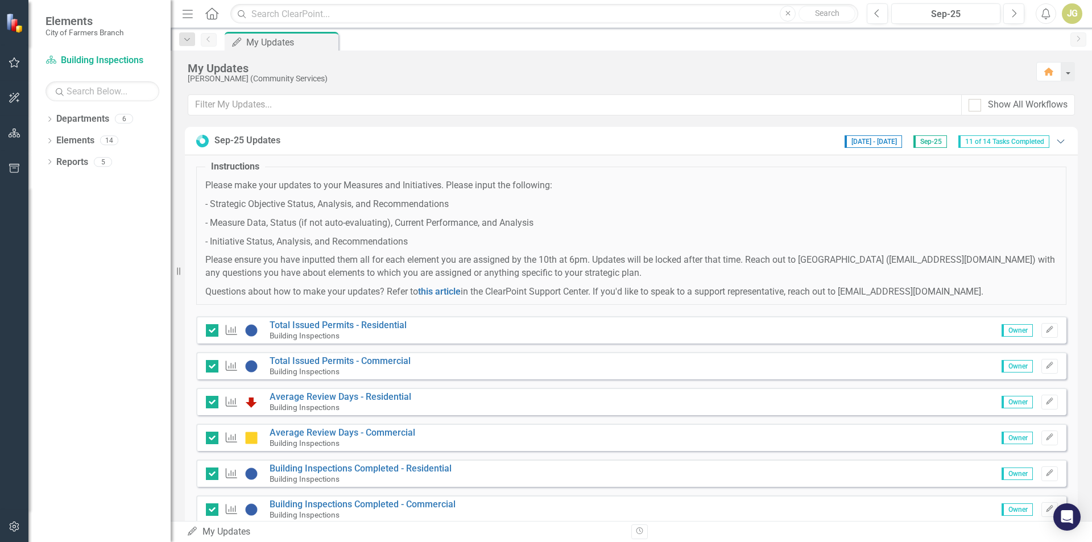
click at [1055, 139] on icon "Expanded" at bounding box center [1060, 141] width 11 height 9
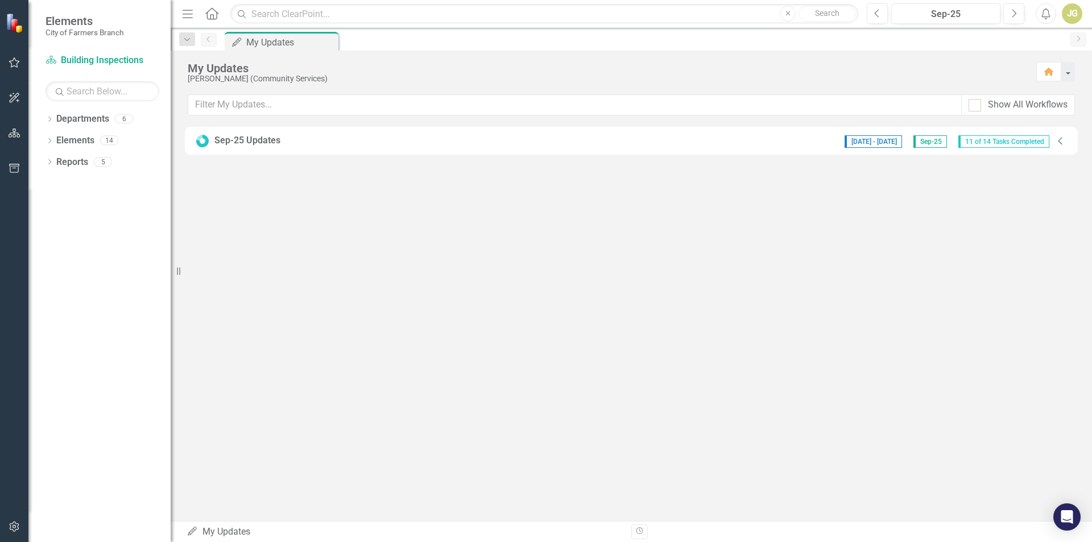
click at [1055, 139] on icon "Collapse" at bounding box center [1060, 141] width 11 height 9
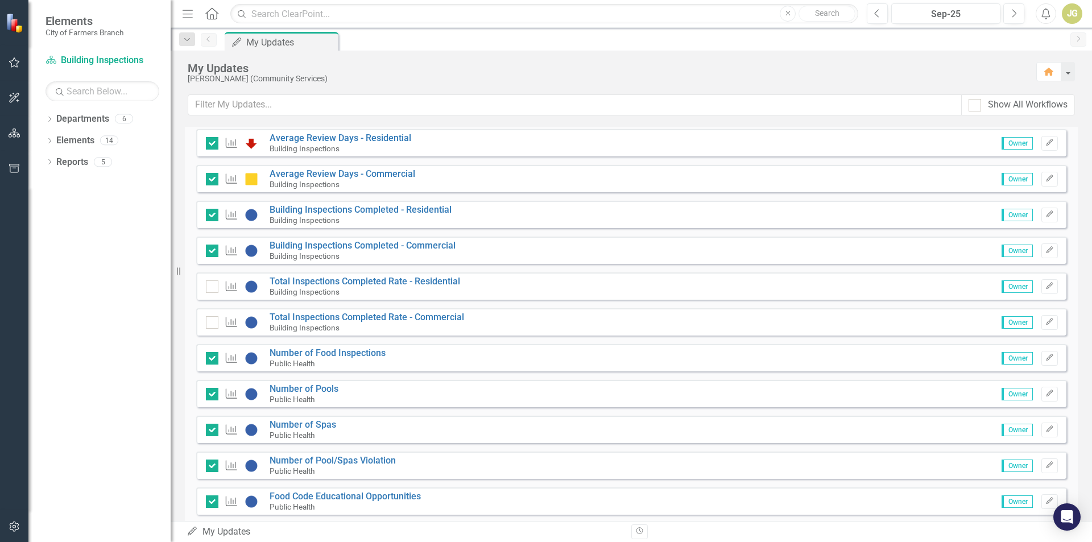
scroll to position [323, 0]
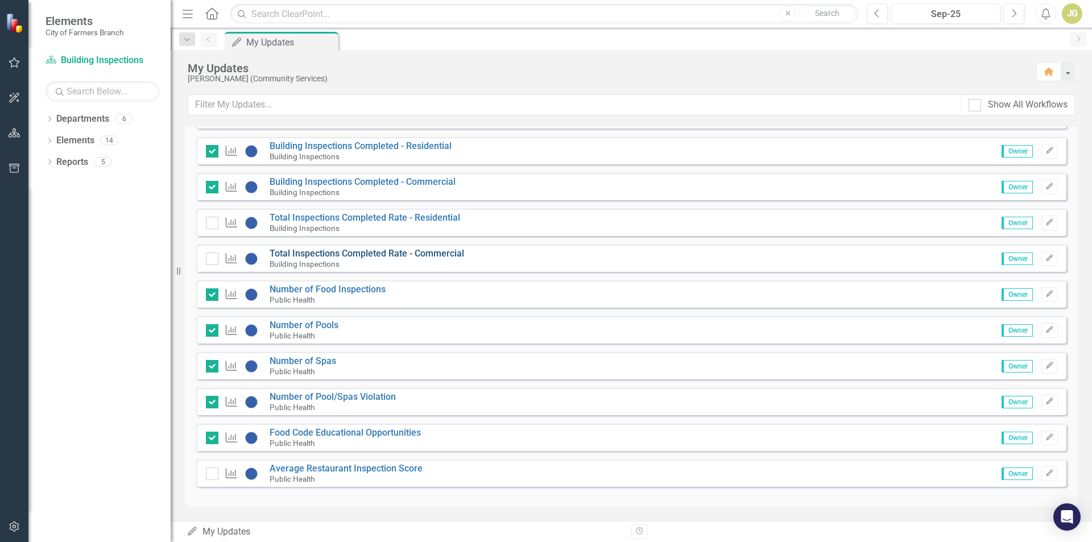
click at [350, 253] on link "Total Inspections Completed Rate - Commercial" at bounding box center [367, 253] width 195 height 11
